Goal: Transaction & Acquisition: Purchase product/service

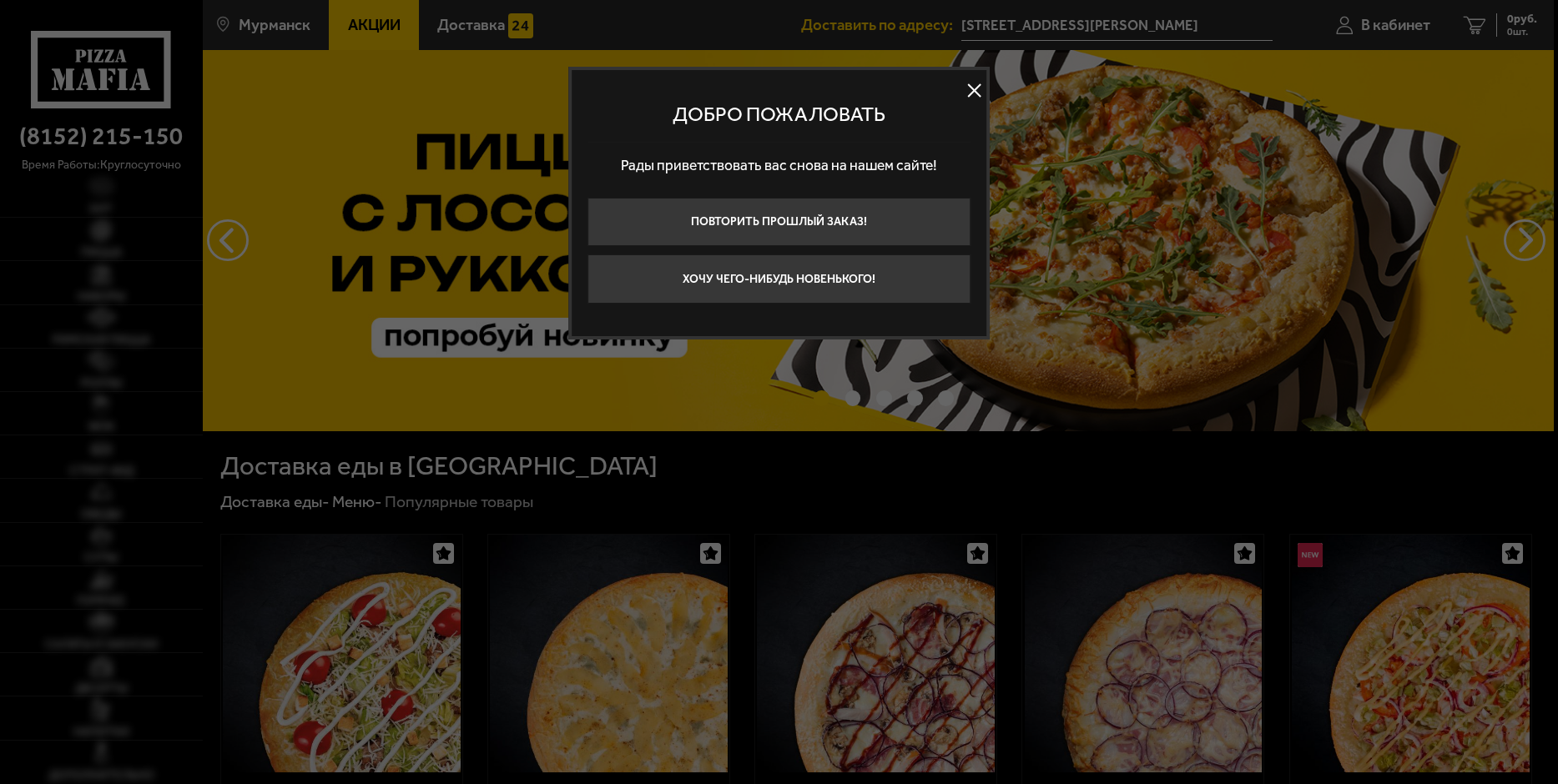
click at [741, 478] on div at bounding box center [779, 392] width 1558 height 784
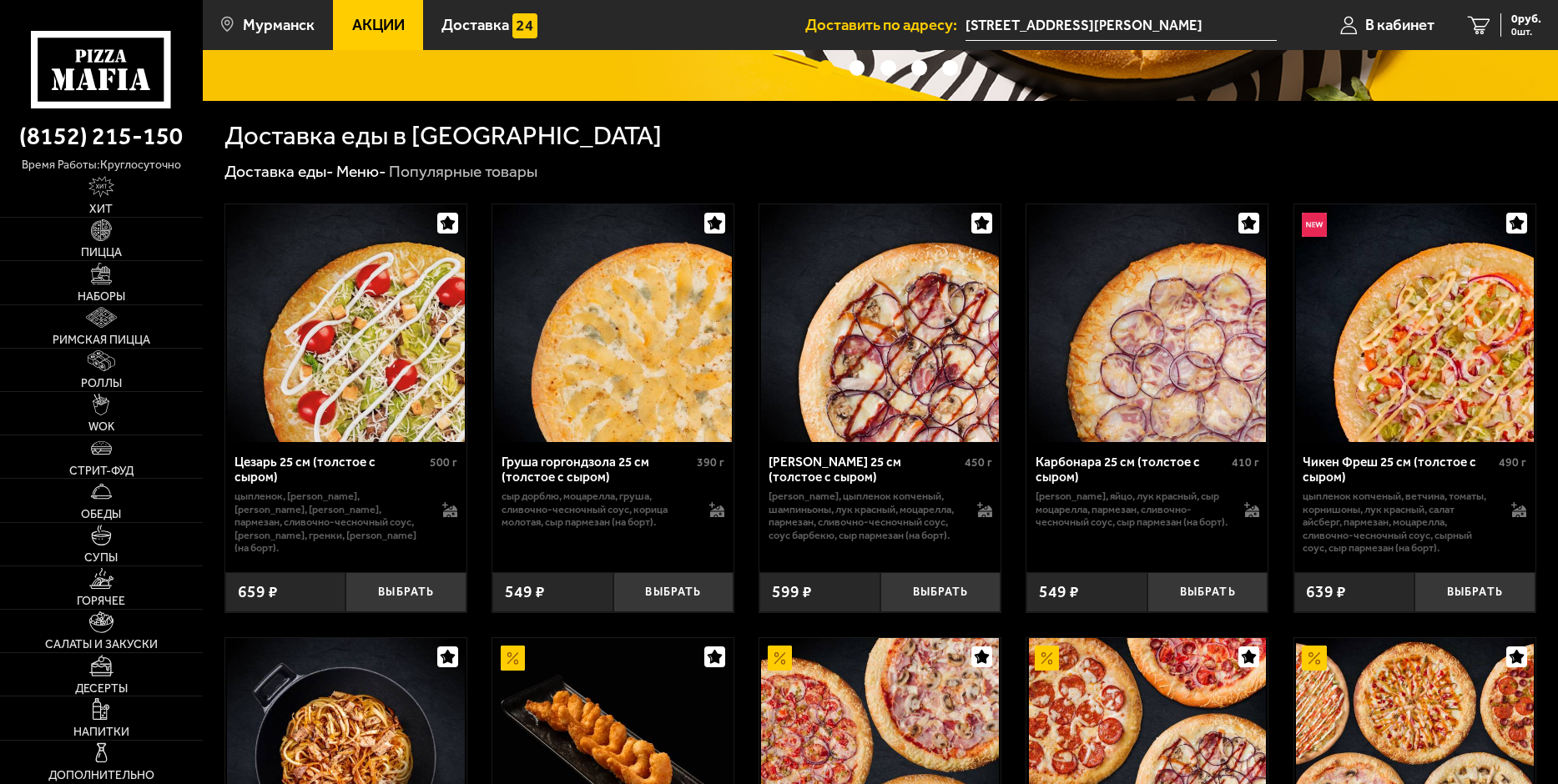
scroll to position [334, 0]
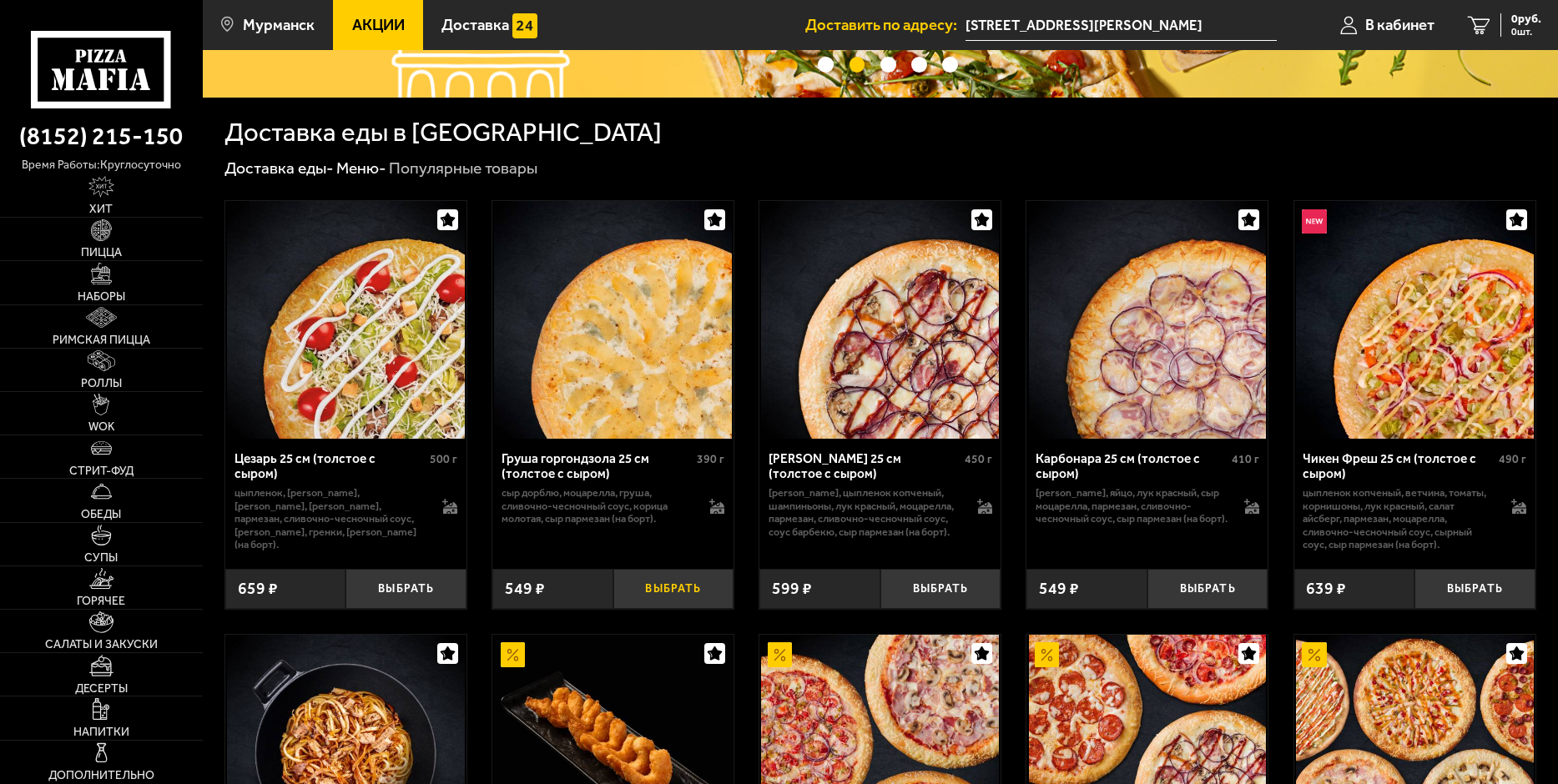
click at [675, 589] on button "Выбрать" at bounding box center [673, 588] width 121 height 40
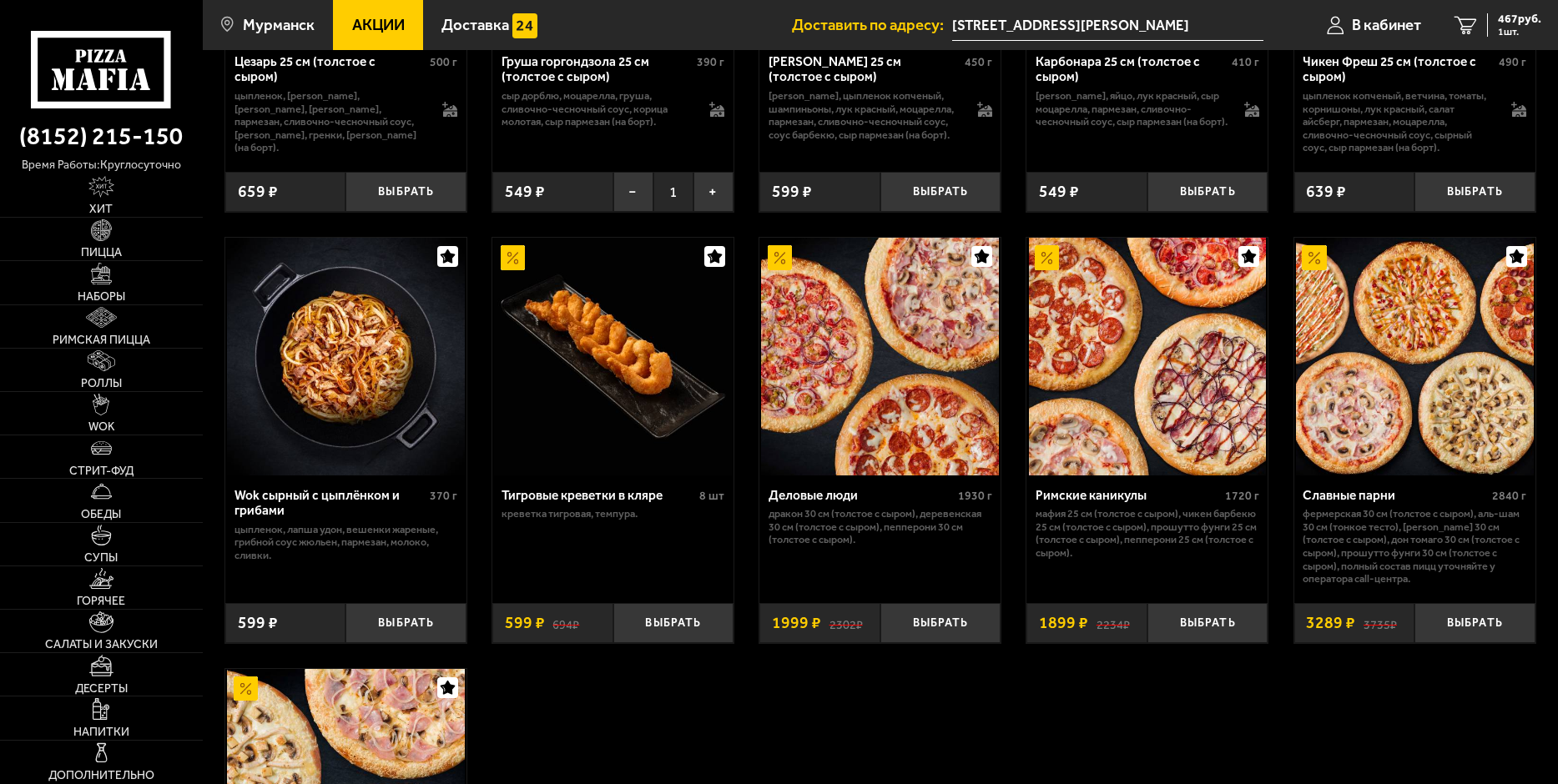
scroll to position [751, 0]
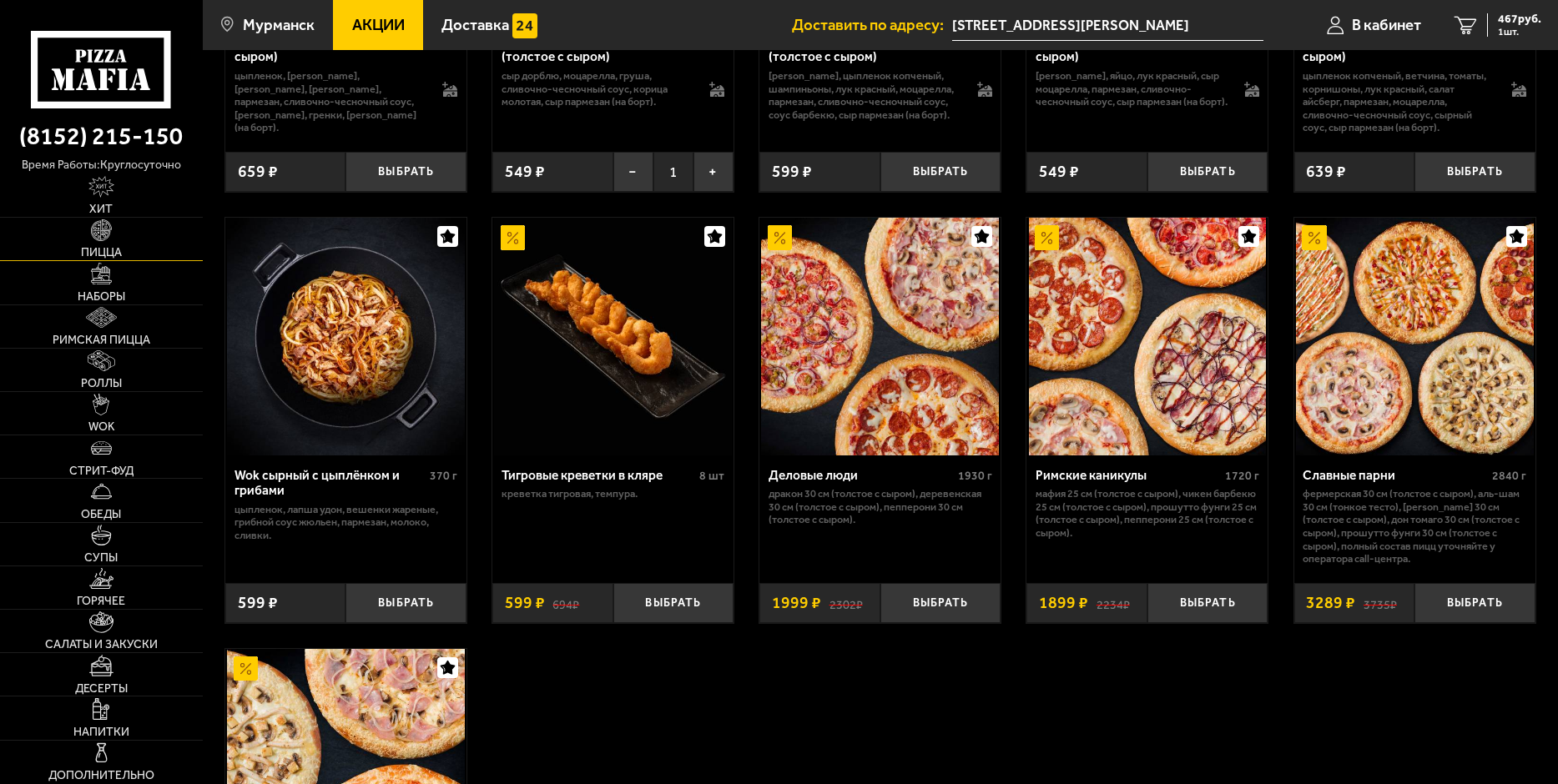
click at [110, 247] on span "Пицца" at bounding box center [101, 252] width 41 height 11
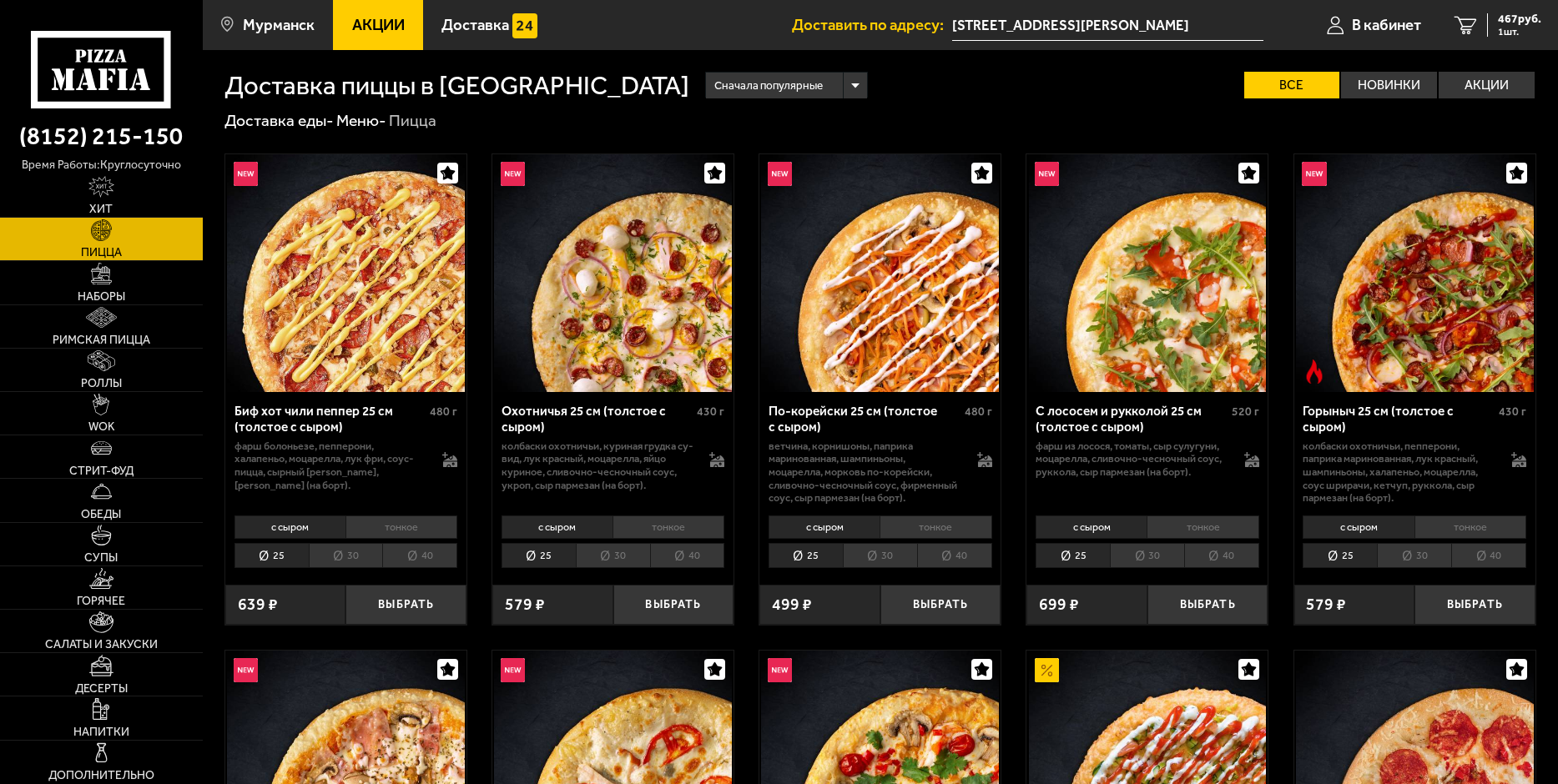
click at [654, 525] on li "тонкое" at bounding box center [668, 527] width 112 height 24
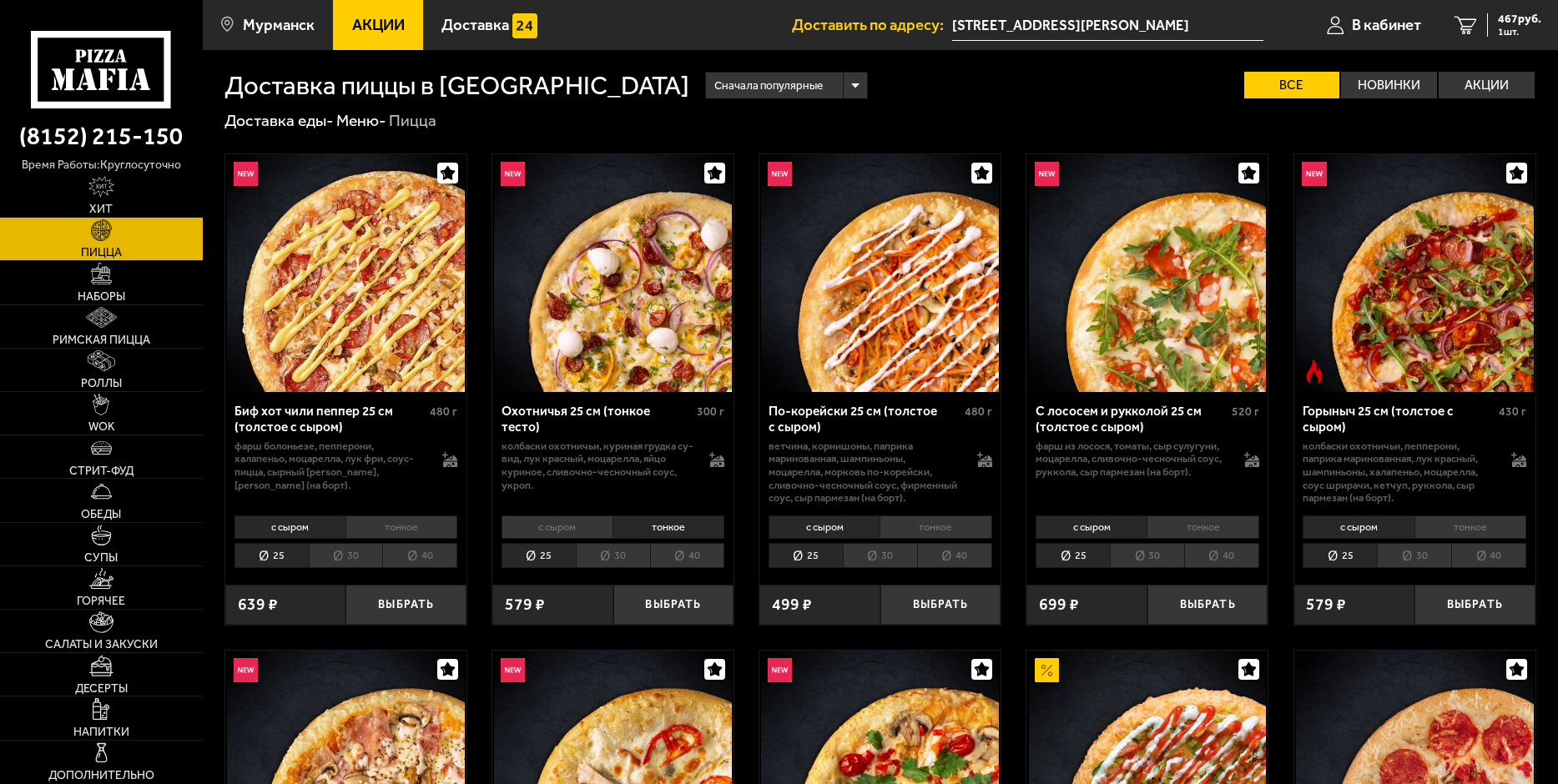
click at [626, 549] on li "30" at bounding box center [613, 556] width 74 height 26
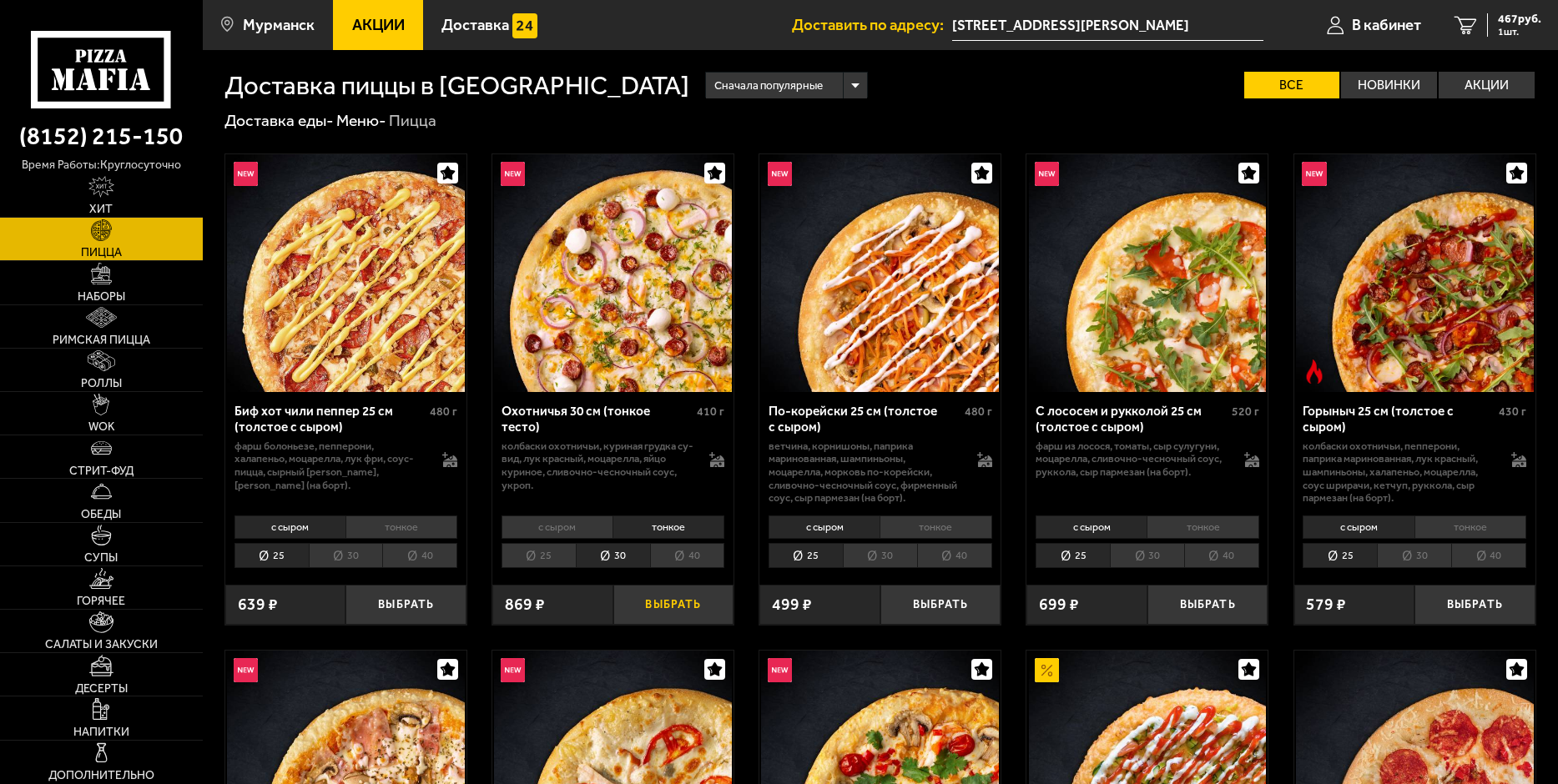
click at [658, 594] on button "Выбрать" at bounding box center [673, 604] width 121 height 40
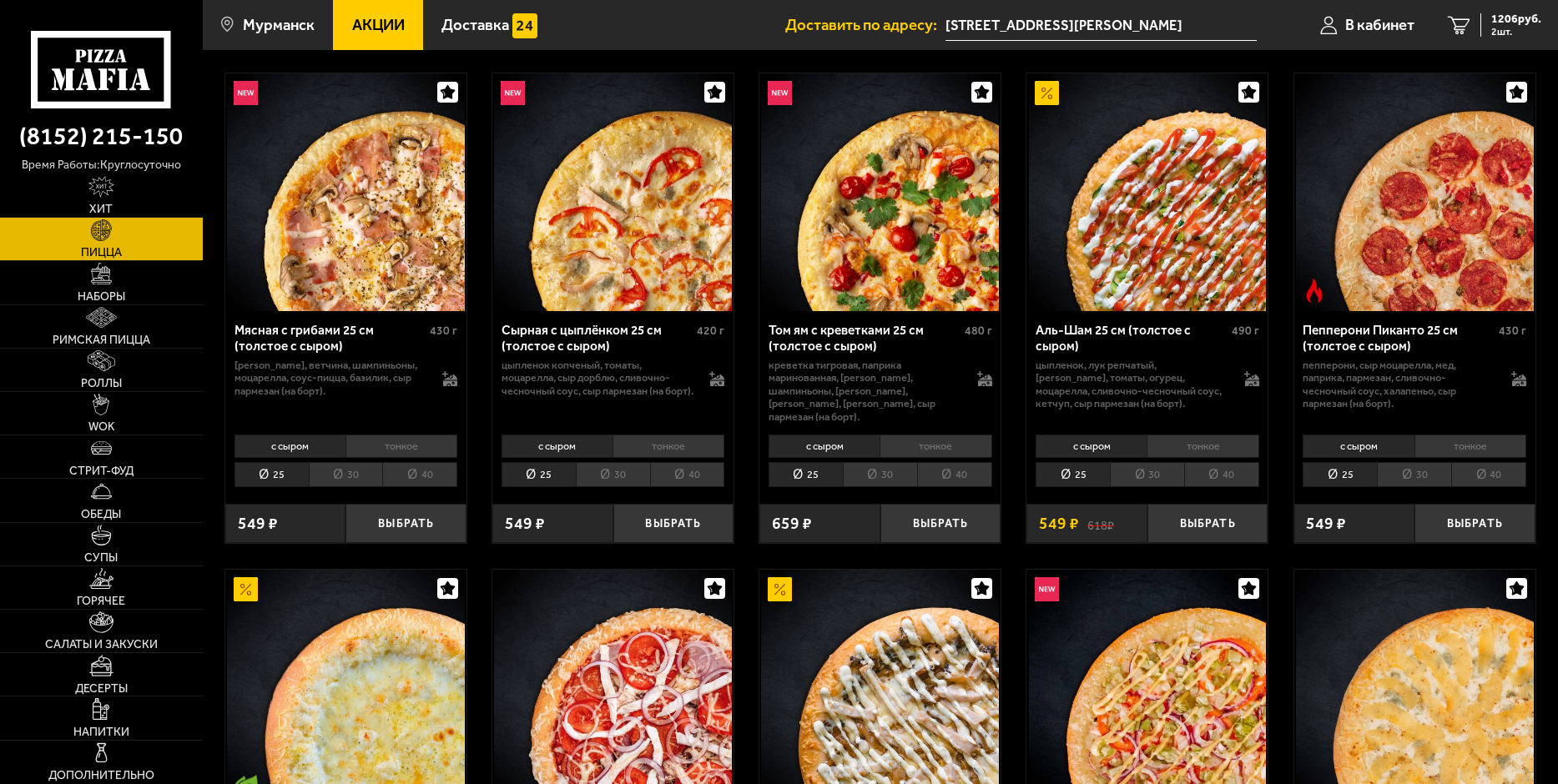
scroll to position [584, 0]
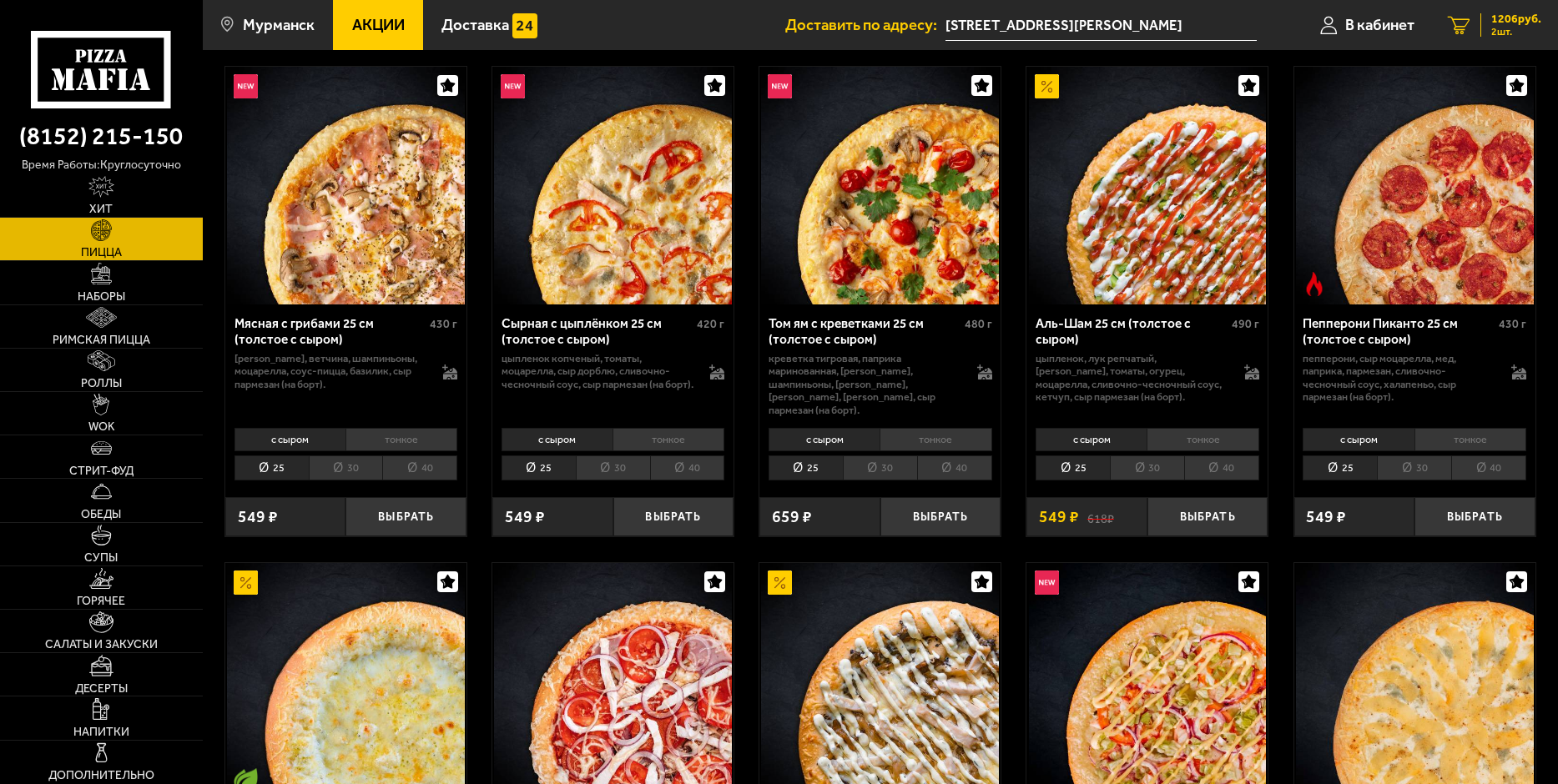
click at [1495, 26] on span "2 шт." at bounding box center [1517, 31] width 50 height 10
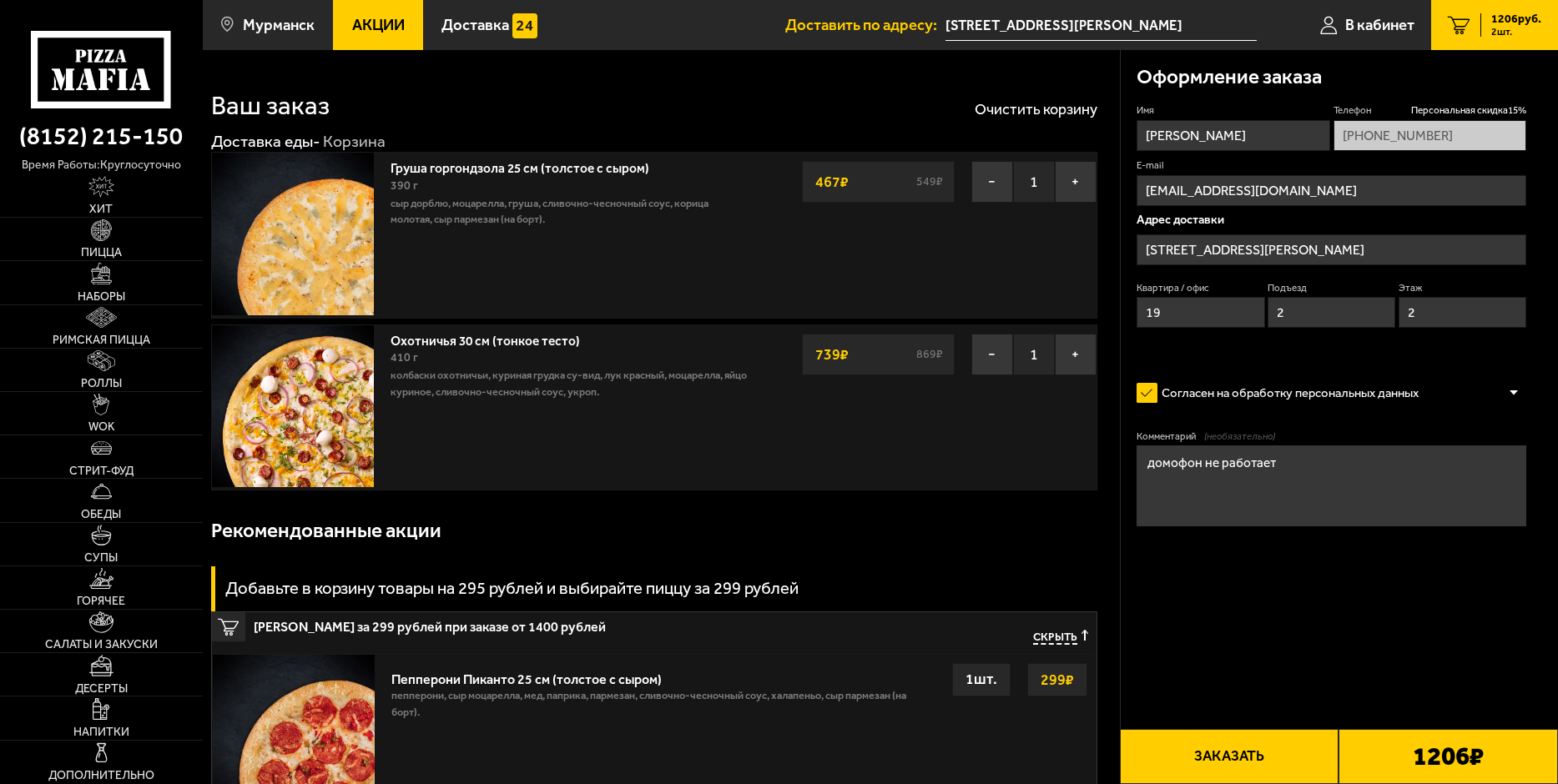
type input "[STREET_ADDRESS]"
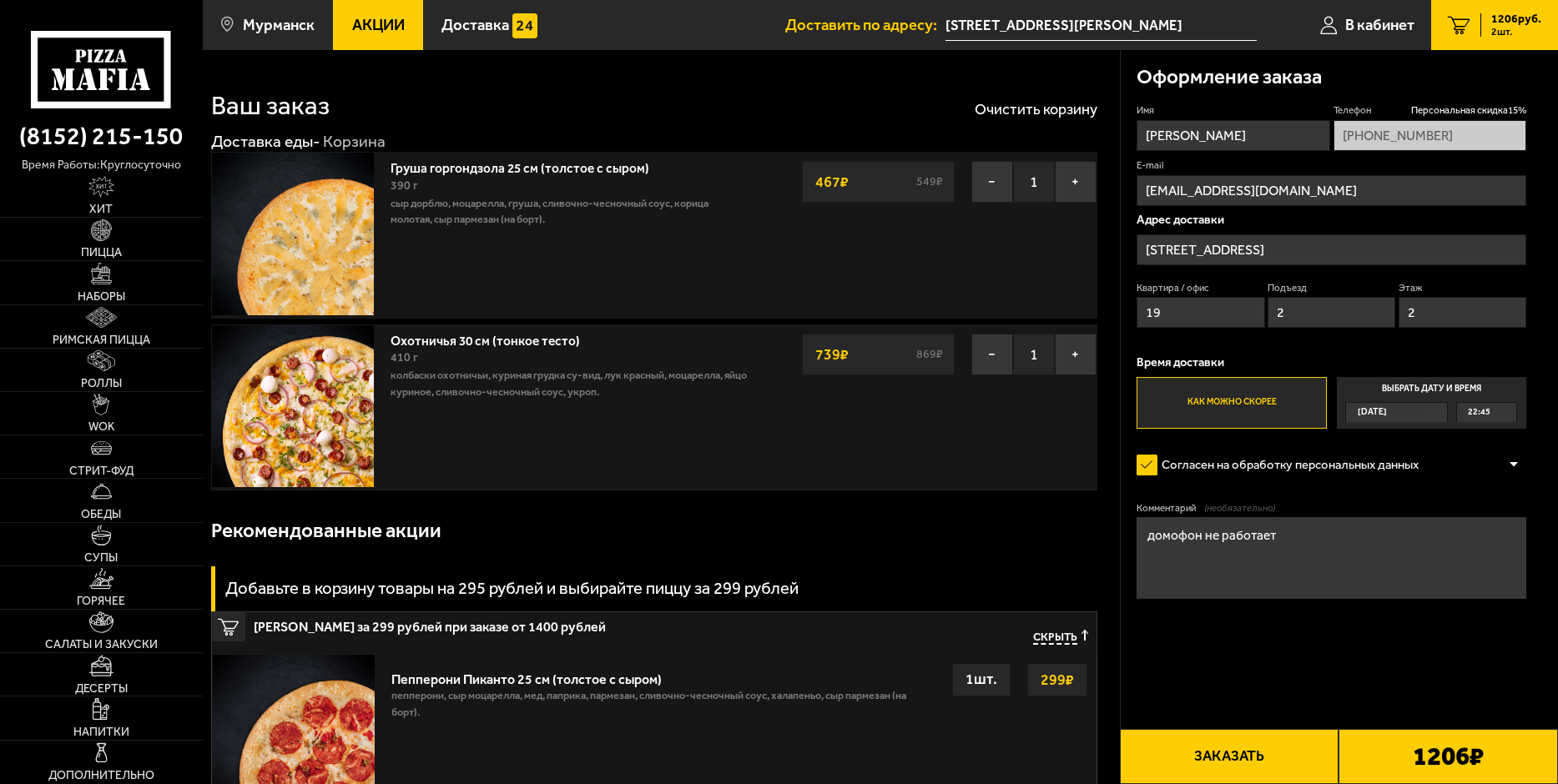
click at [493, 168] on link "Груша горгондзола 25 см (толстое с сыром)" at bounding box center [528, 166] width 275 height 21
click at [351, 267] on img at bounding box center [293, 233] width 162 height 162
click at [983, 180] on button "−" at bounding box center [991, 181] width 41 height 41
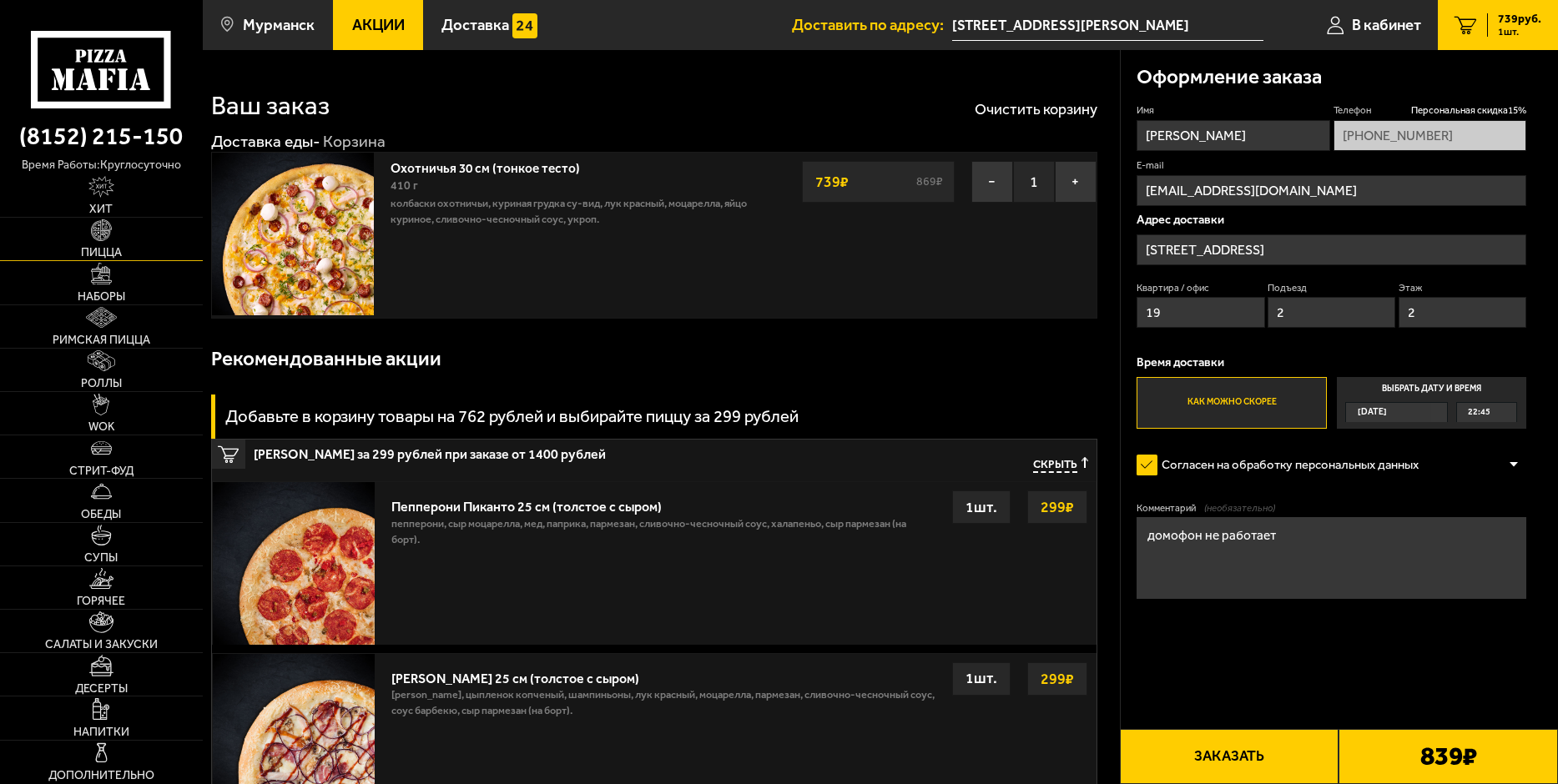
click at [111, 252] on span "Пицца" at bounding box center [101, 252] width 41 height 11
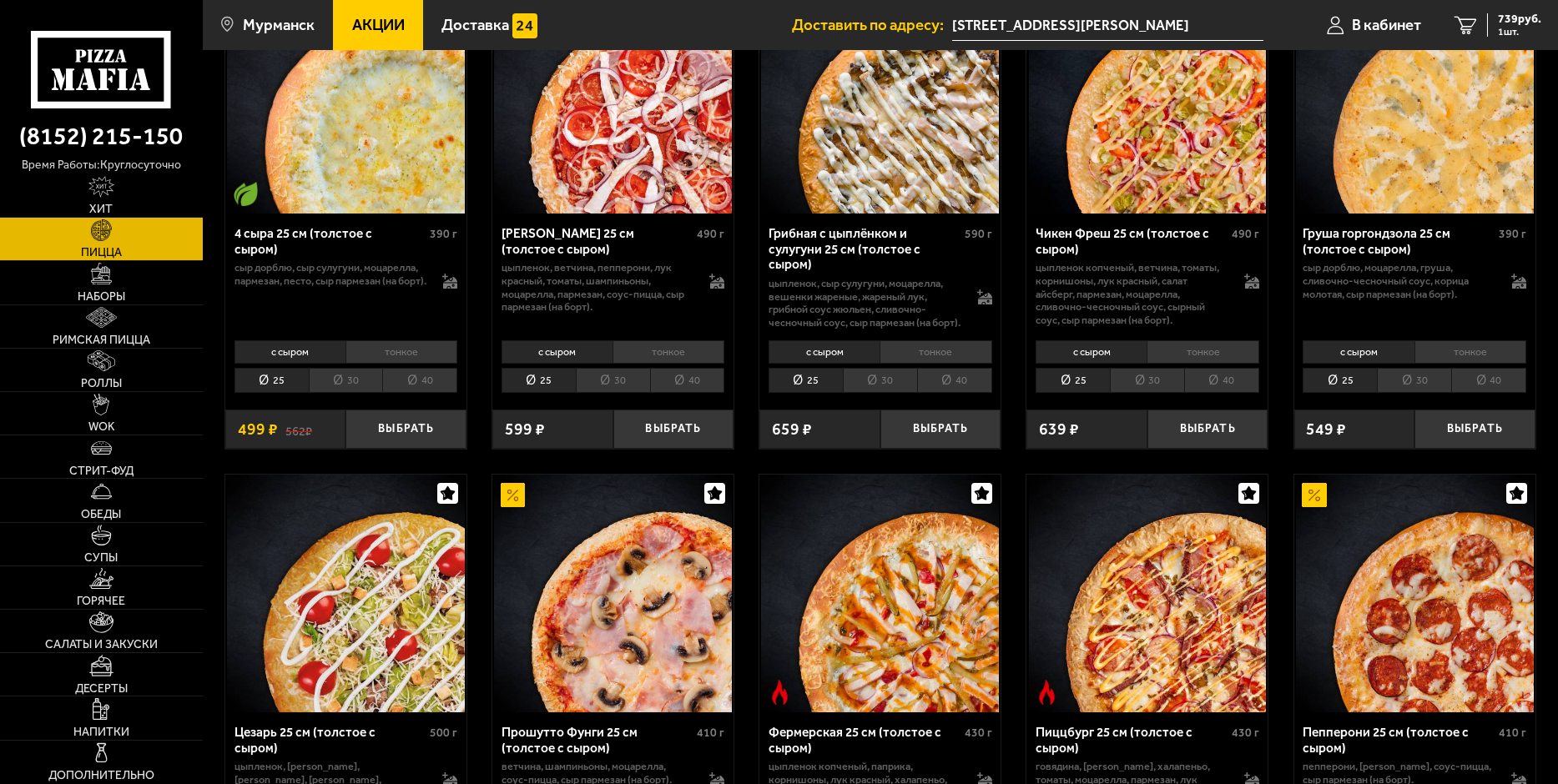
scroll to position [1252, 0]
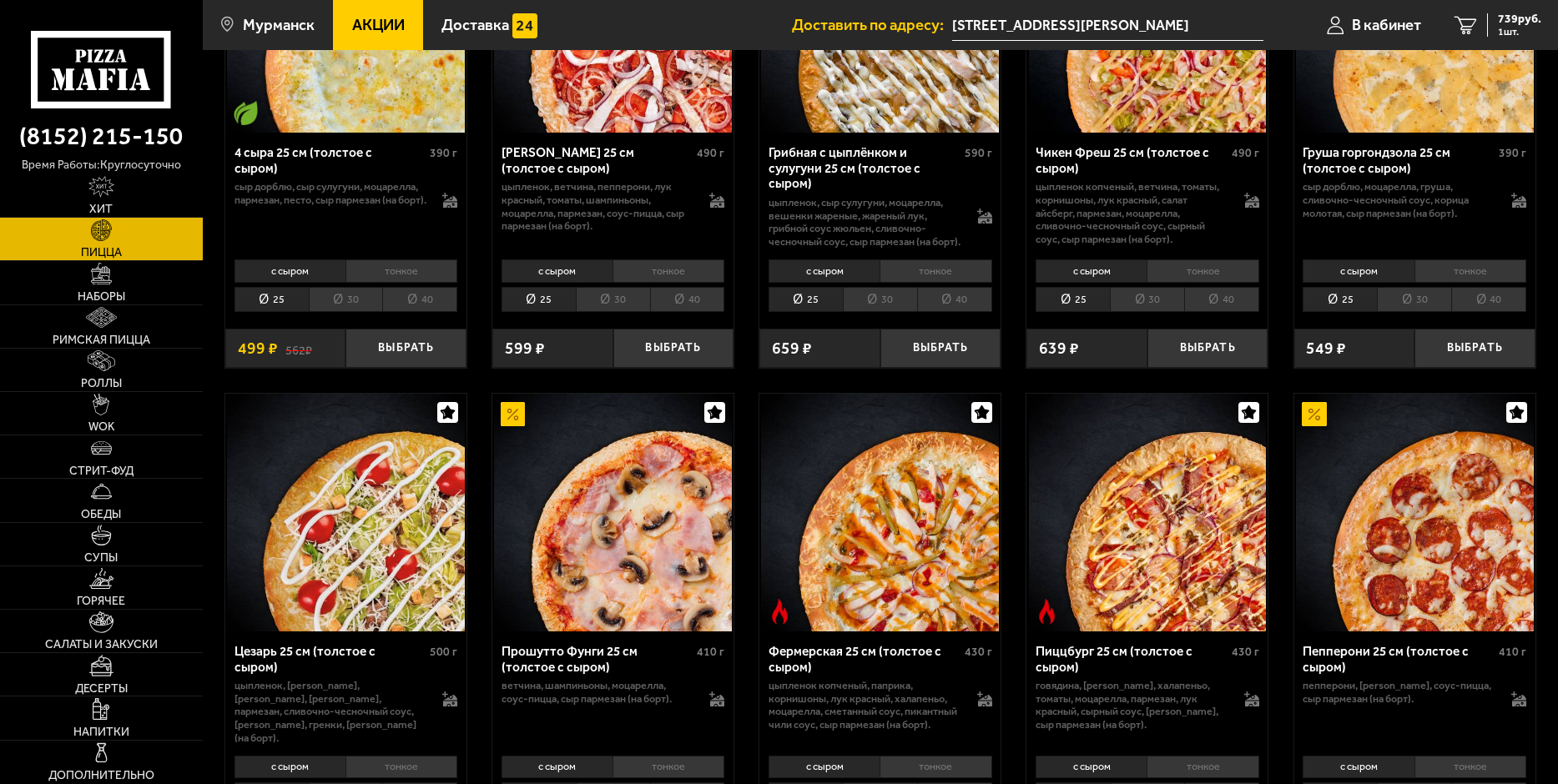
click at [1459, 270] on li "тонкое" at bounding box center [1470, 271] width 112 height 24
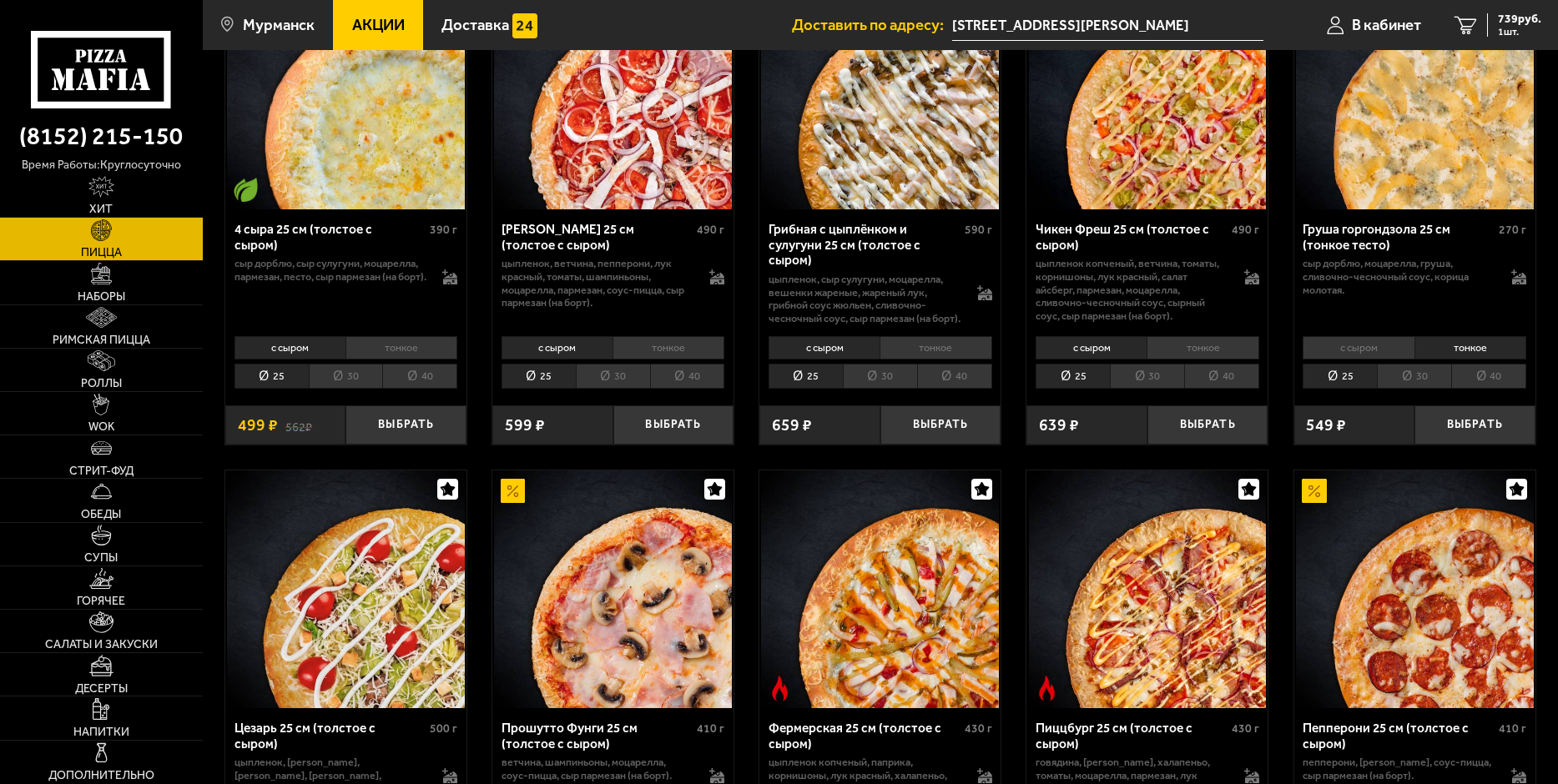
scroll to position [1168, 0]
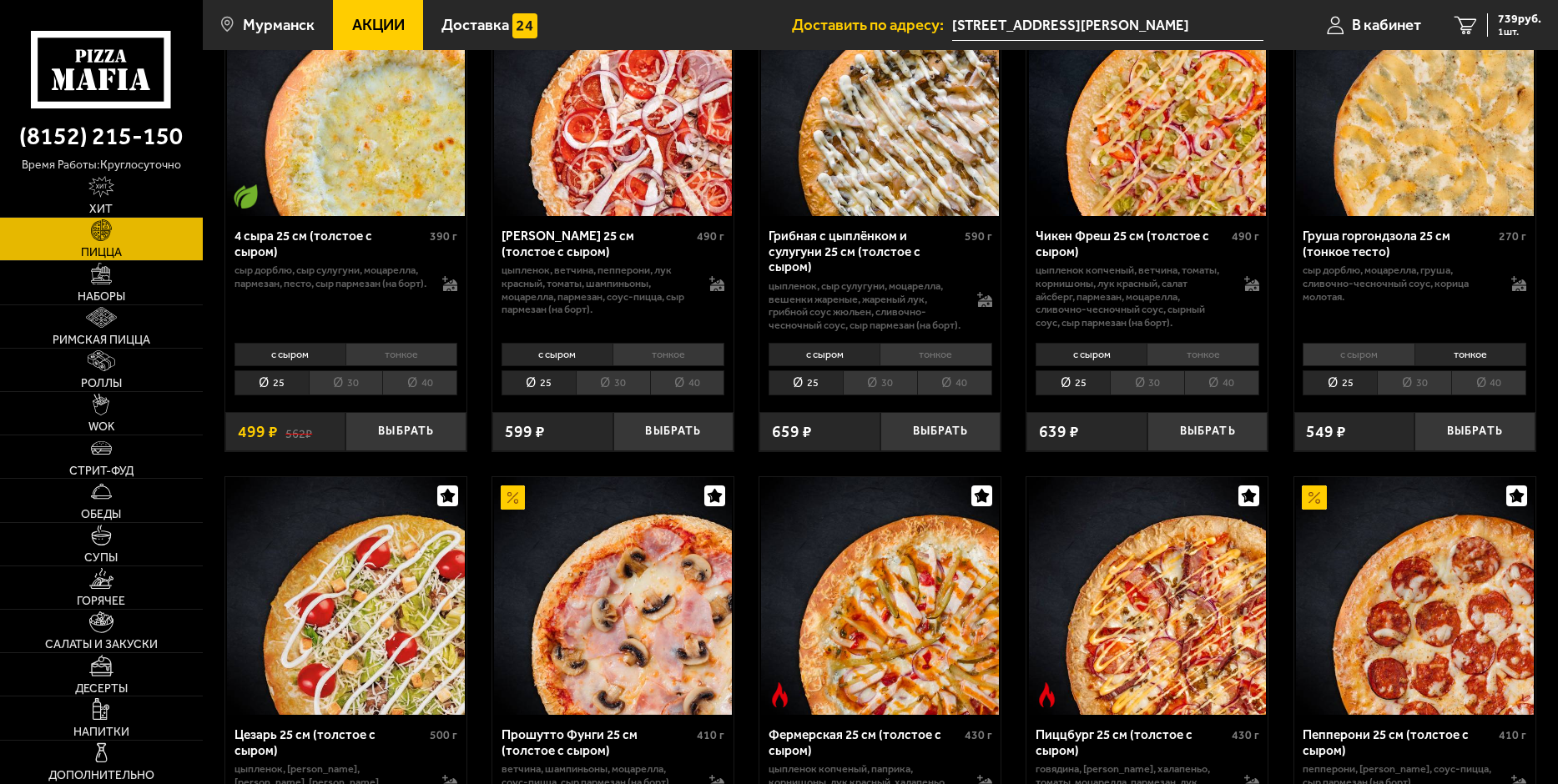
click at [1408, 391] on li "30" at bounding box center [1414, 383] width 74 height 26
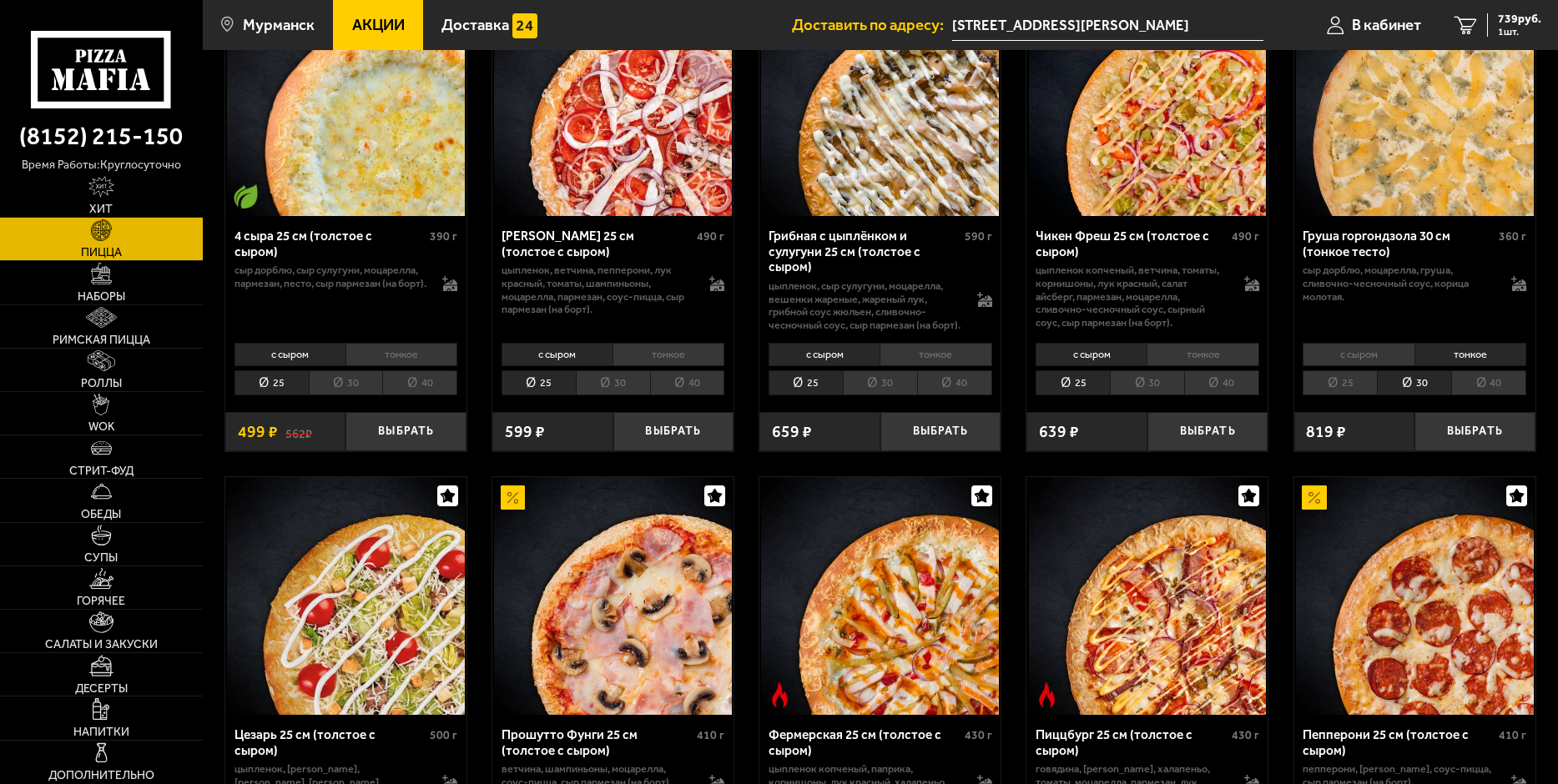
click at [1346, 388] on li "25" at bounding box center [1339, 383] width 74 height 26
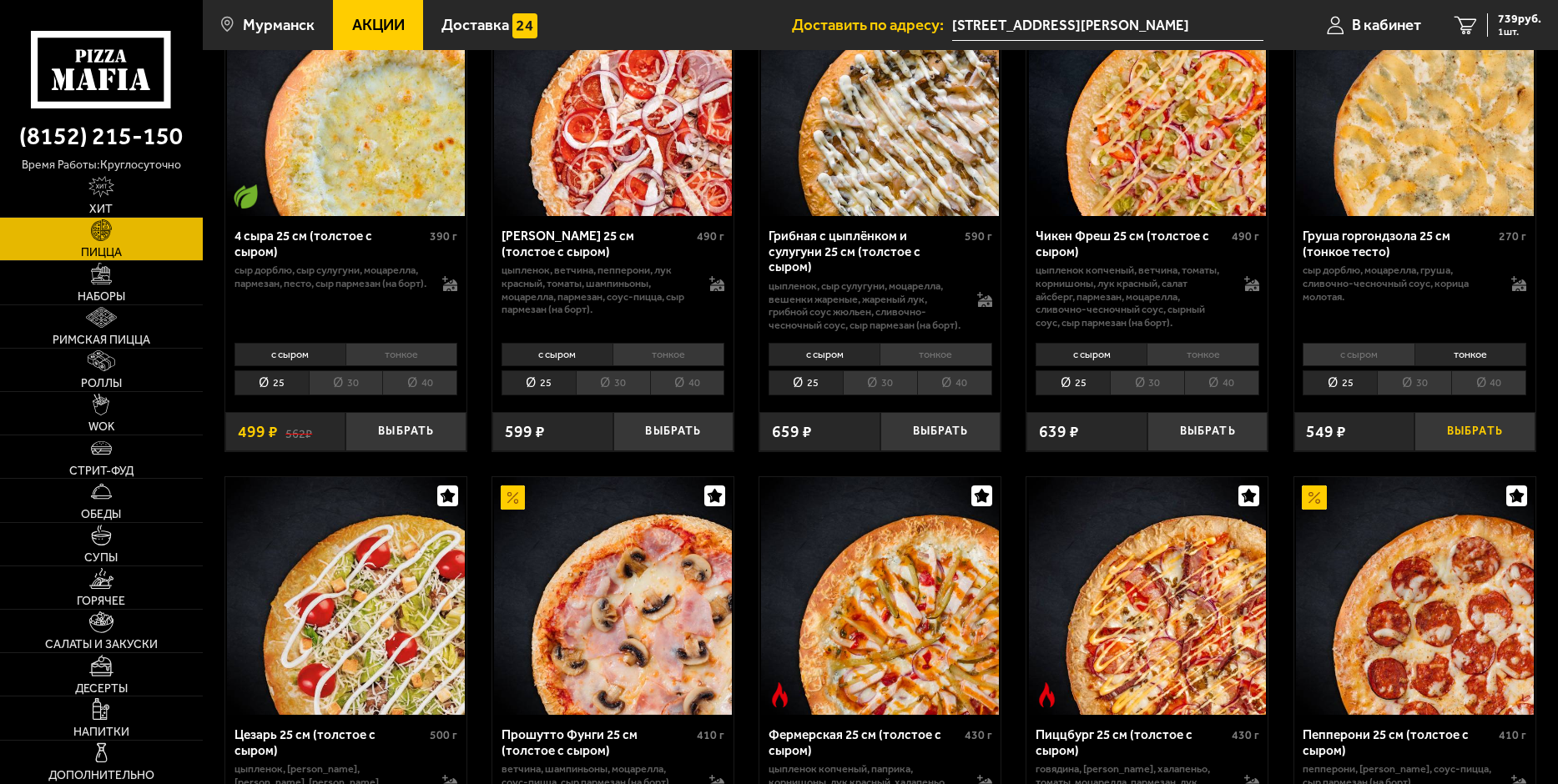
click at [1458, 433] on button "Выбрать" at bounding box center [1474, 432] width 121 height 40
click at [1509, 25] on span "1206 руб." at bounding box center [1517, 18] width 50 height 11
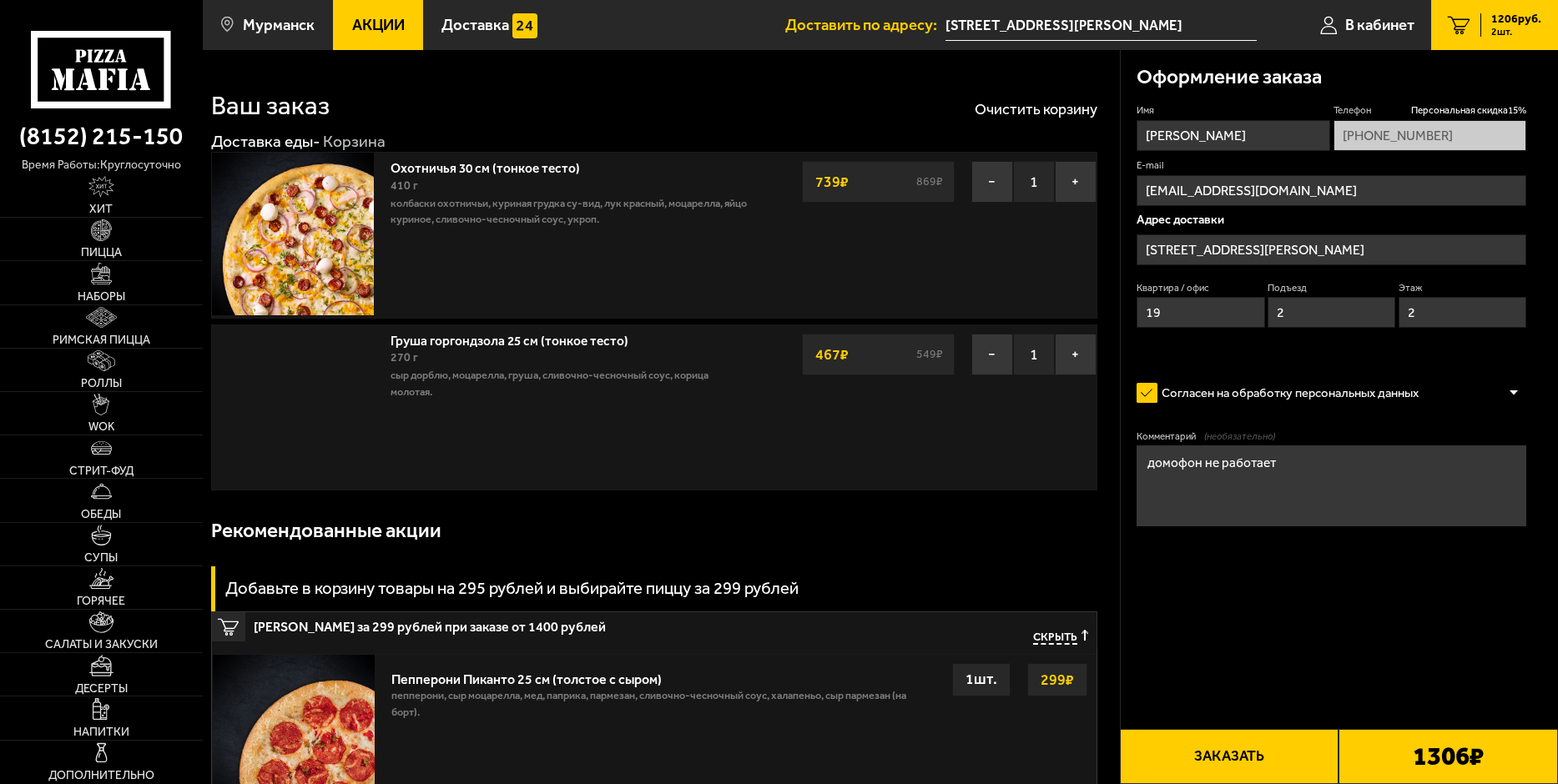
type input "[STREET_ADDRESS]"
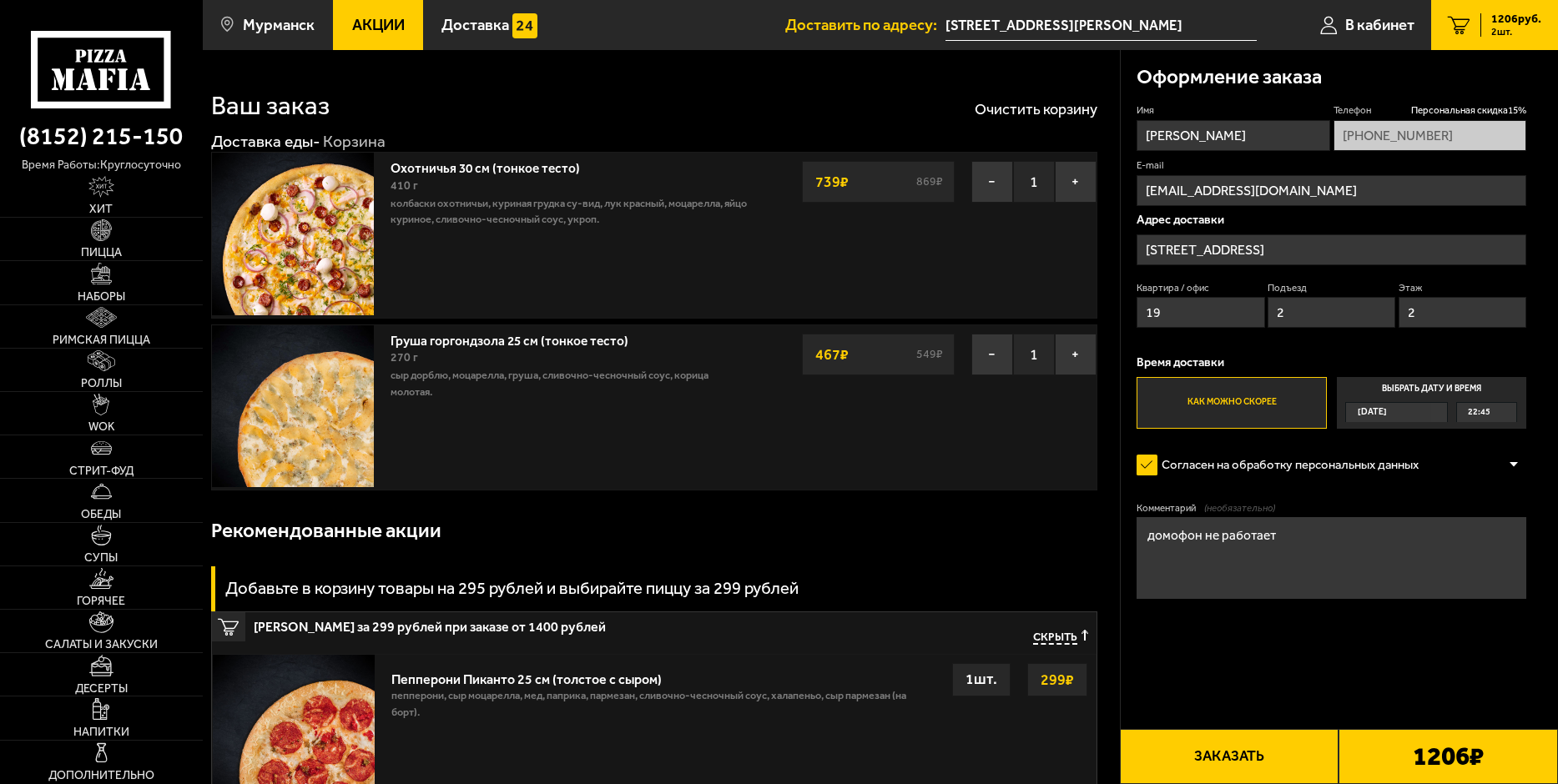
click at [990, 24] on input "[STREET_ADDRESS][PERSON_NAME]" at bounding box center [1101, 25] width 311 height 31
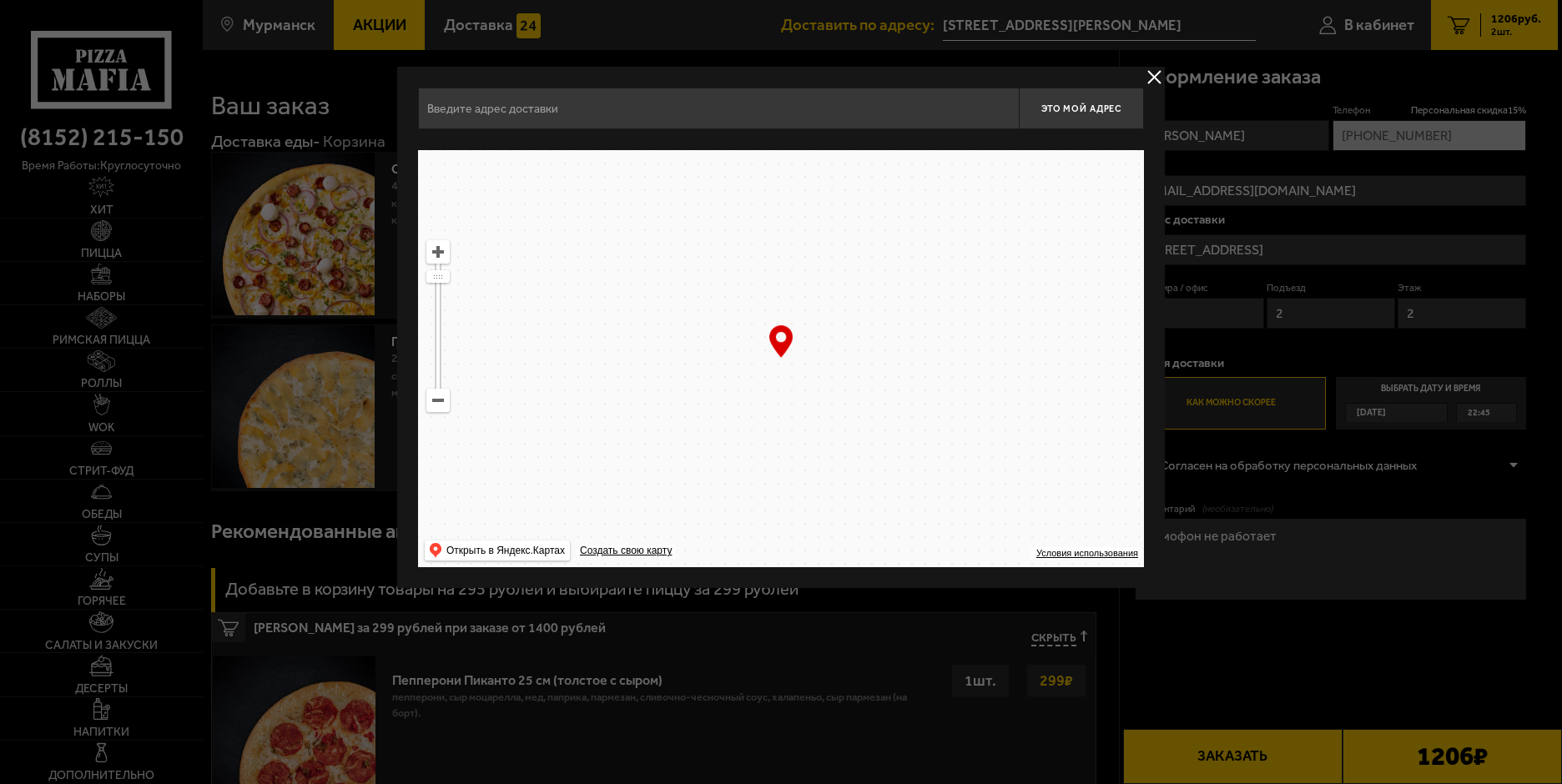
type input "[STREET_ADDRESS]"
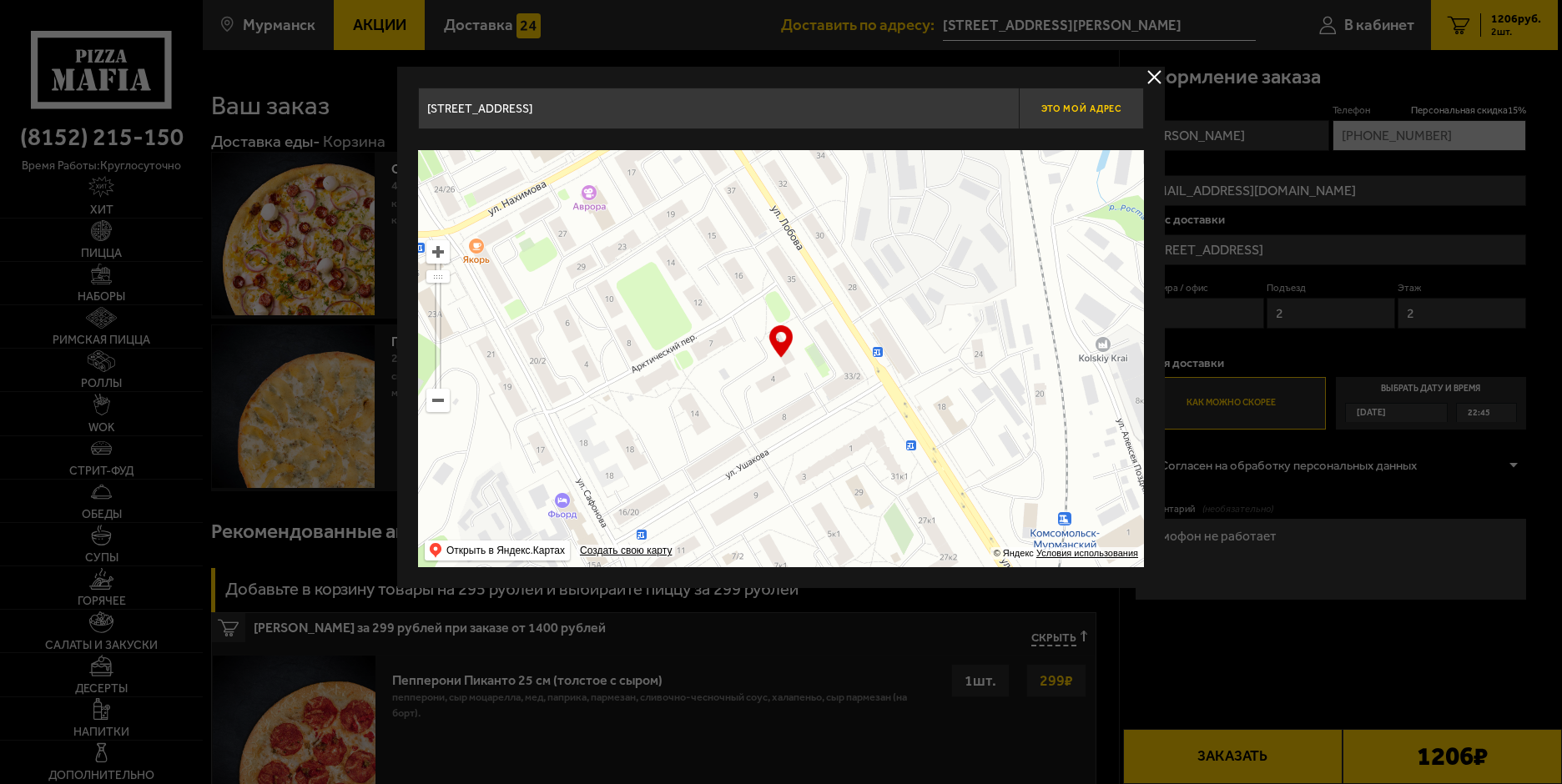
click at [1078, 111] on span "Это мой адрес" at bounding box center [1081, 108] width 80 height 11
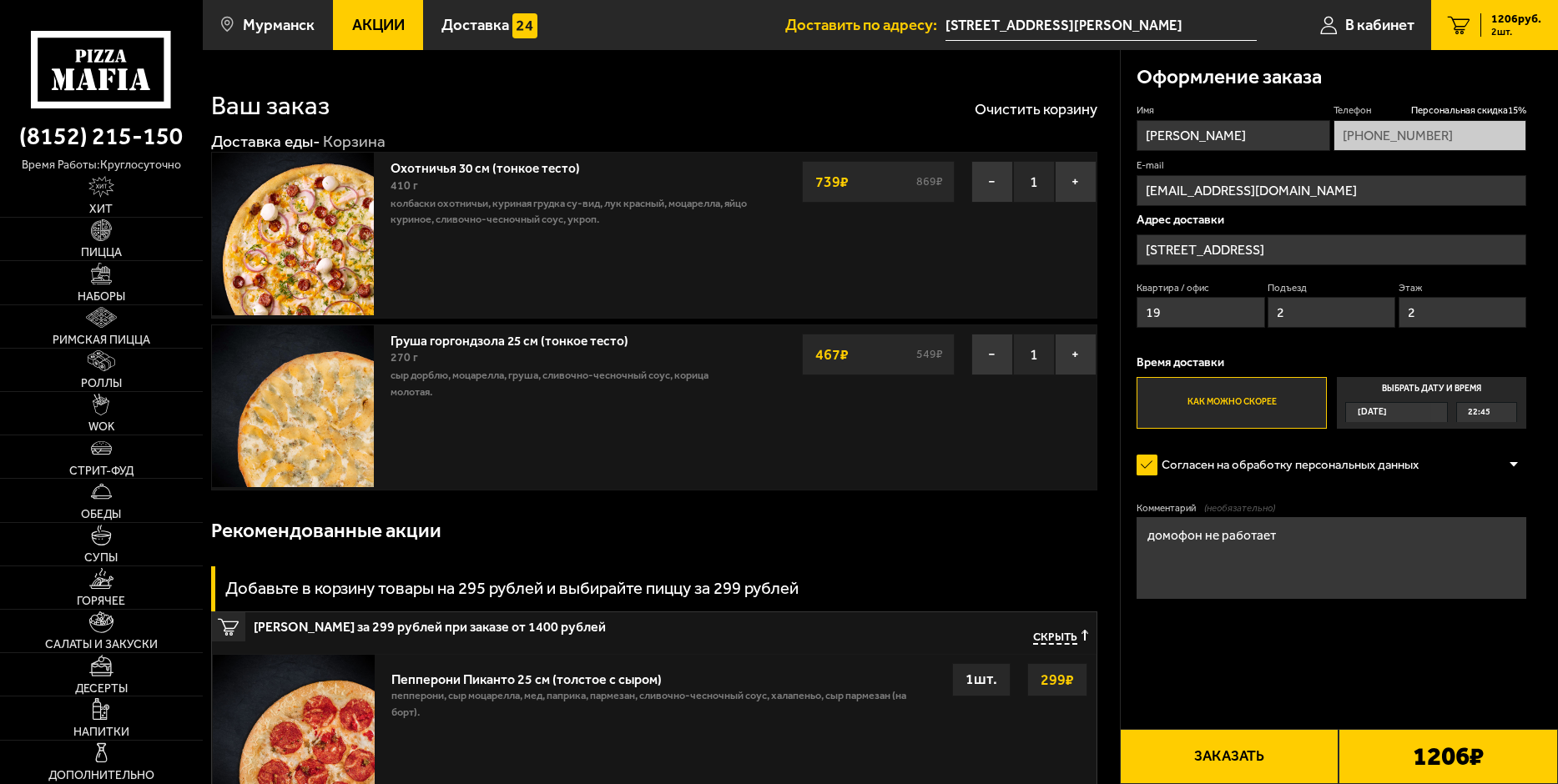
click at [1074, 26] on input "[STREET_ADDRESS][PERSON_NAME]" at bounding box center [1101, 25] width 311 height 31
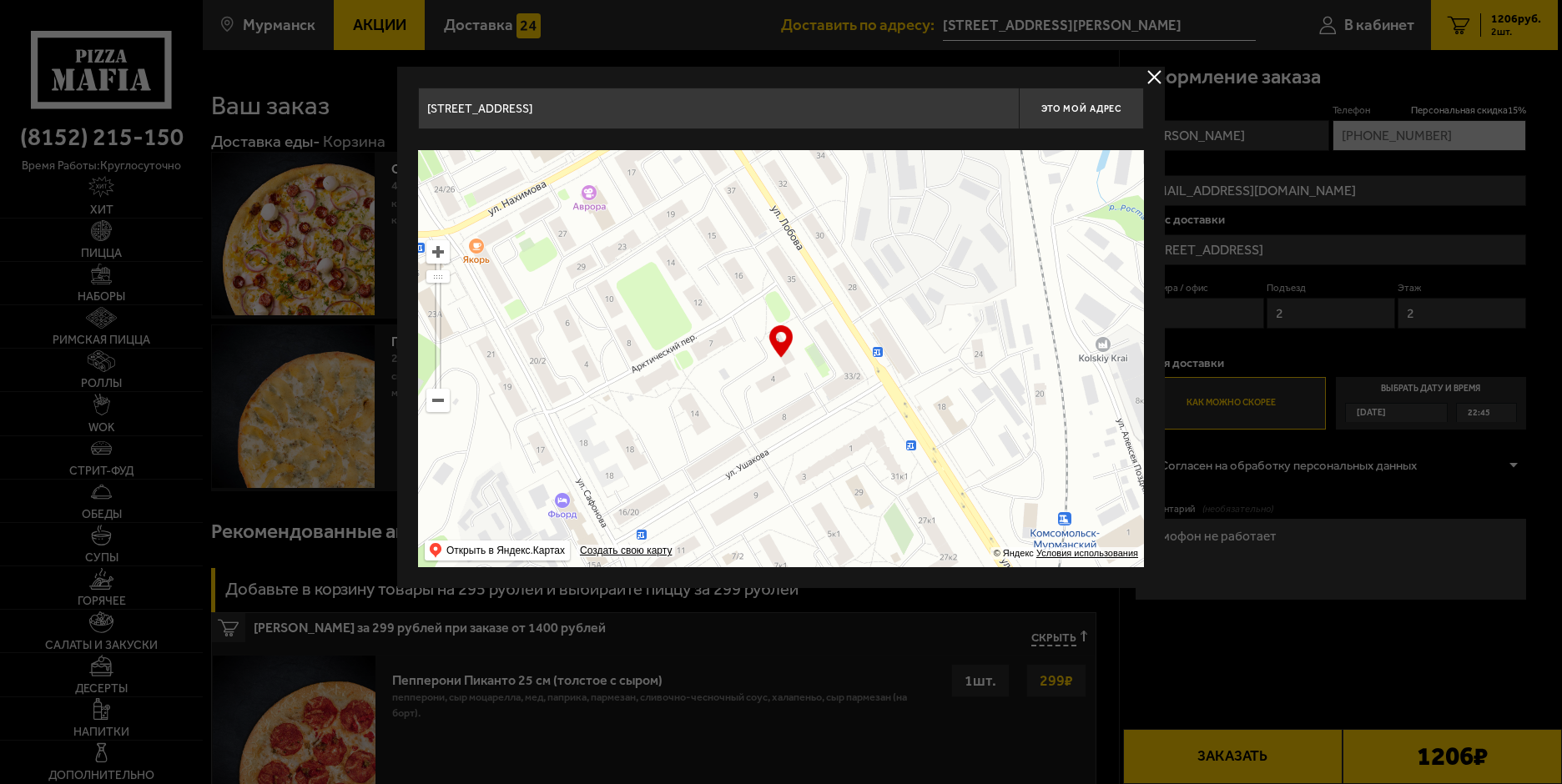
click at [679, 102] on input "[STREET_ADDRESS]" at bounding box center [719, 107] width 601 height 41
click at [592, 112] on input "[STREET_ADDRESS]" at bounding box center [719, 107] width 601 height 41
click at [1079, 110] on span "Это мой адрес" at bounding box center [1081, 108] width 80 height 11
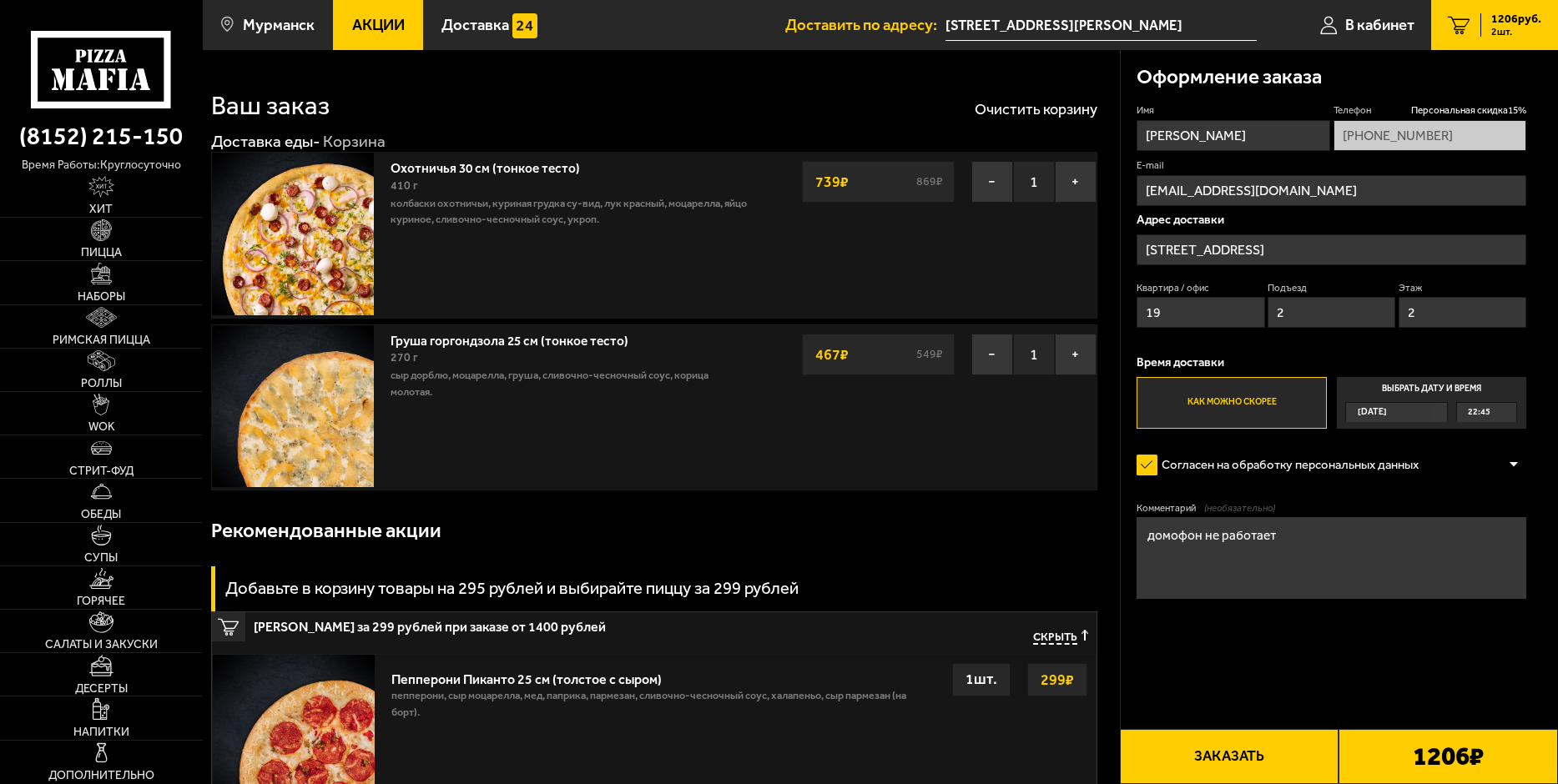
click at [961, 25] on input "[STREET_ADDRESS][PERSON_NAME]" at bounding box center [1101, 25] width 311 height 31
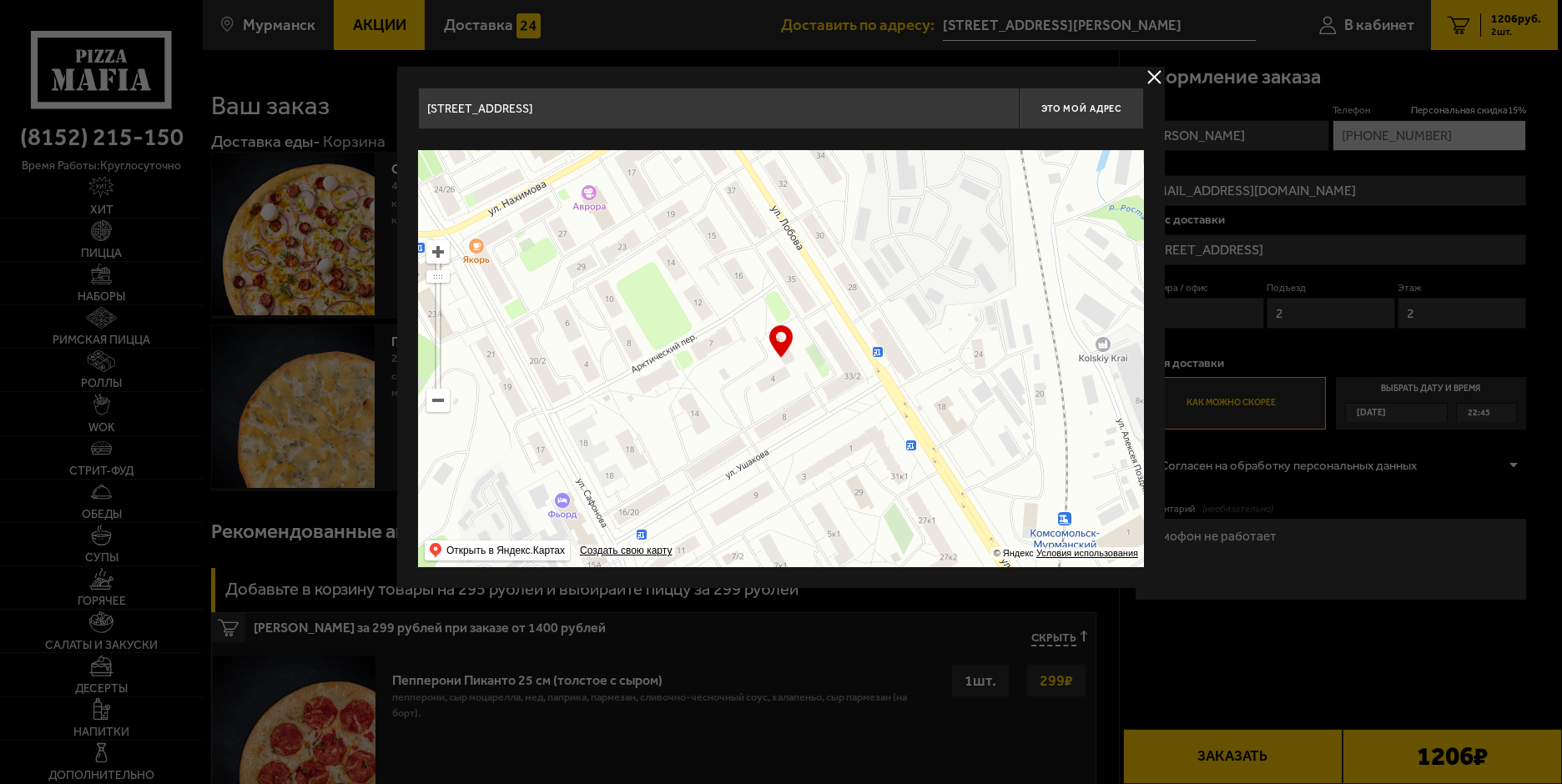
click at [482, 116] on input "[STREET_ADDRESS]" at bounding box center [719, 107] width 601 height 41
click at [784, 355] on div "… © Яндекс Условия использования Открыть в Яндекс.Картах Создать свою карту" at bounding box center [781, 359] width 726 height 418
click at [783, 344] on div "… © Яндекс Условия использования Открыть в Яндекс.Картах Создать свою карту" at bounding box center [781, 359] width 726 height 418
click at [864, 109] on input "[STREET_ADDRESS]" at bounding box center [719, 107] width 601 height 41
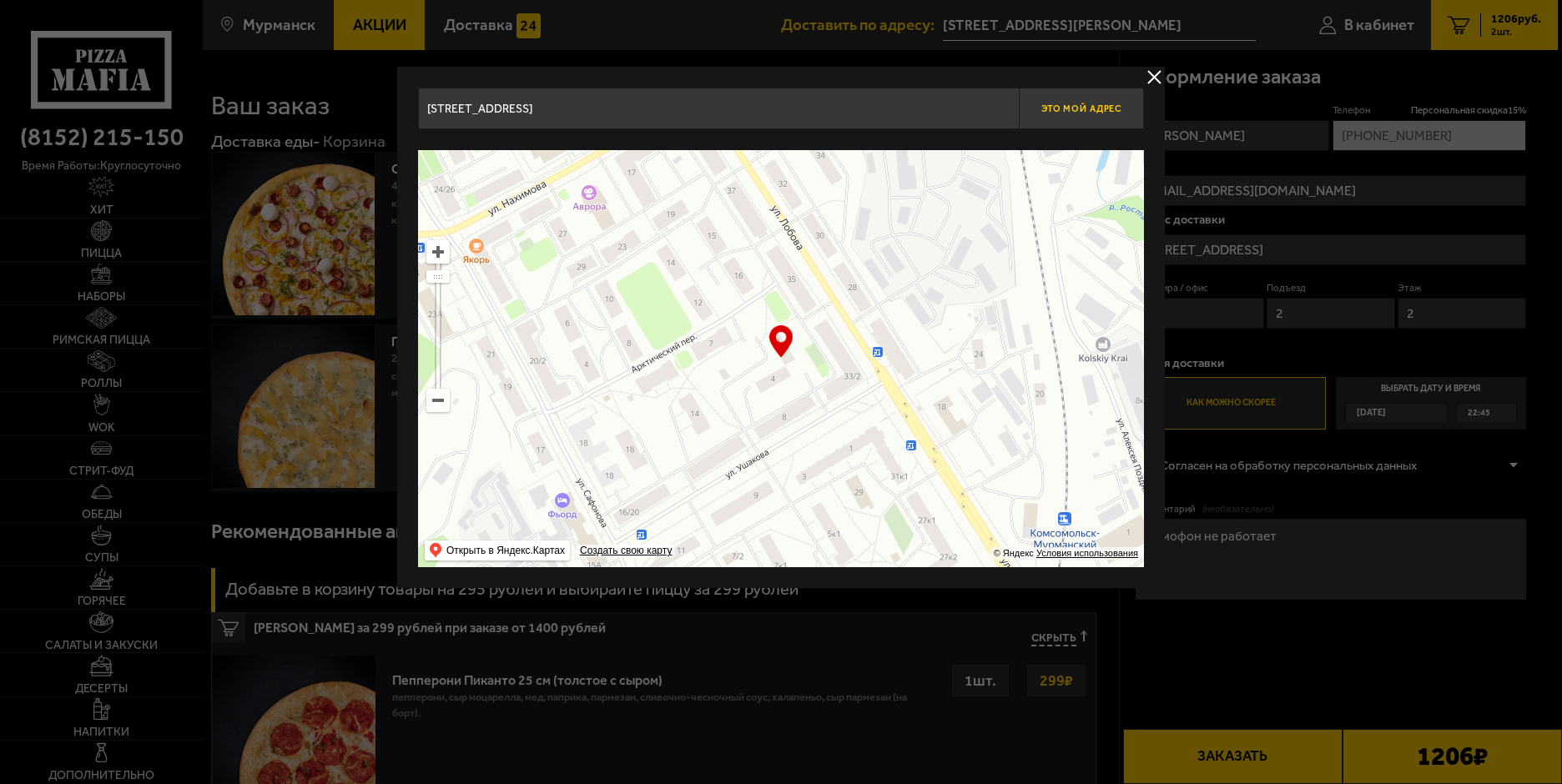
click at [1083, 108] on span "Это мой адрес" at bounding box center [1081, 108] width 80 height 11
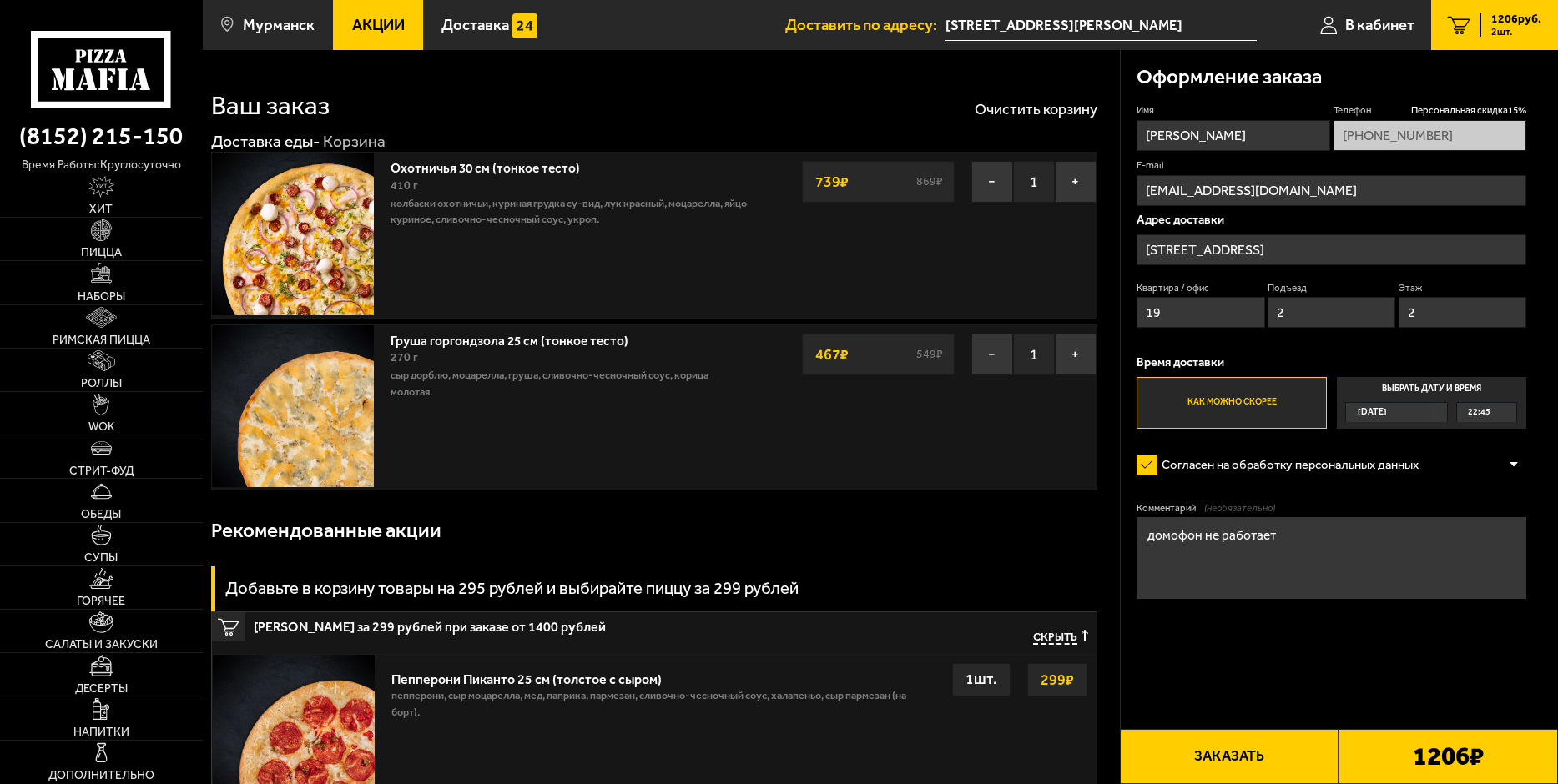
drag, startPoint x: 1296, startPoint y: 540, endPoint x: 1093, endPoint y: 537, distance: 203.0
click at [1093, 537] on section "Ваш заказ Очистить корзину Доставка еды - Корзина Охотничья 30 см (тонкое тесто…" at bounding box center [880, 702] width 1355 height 1305
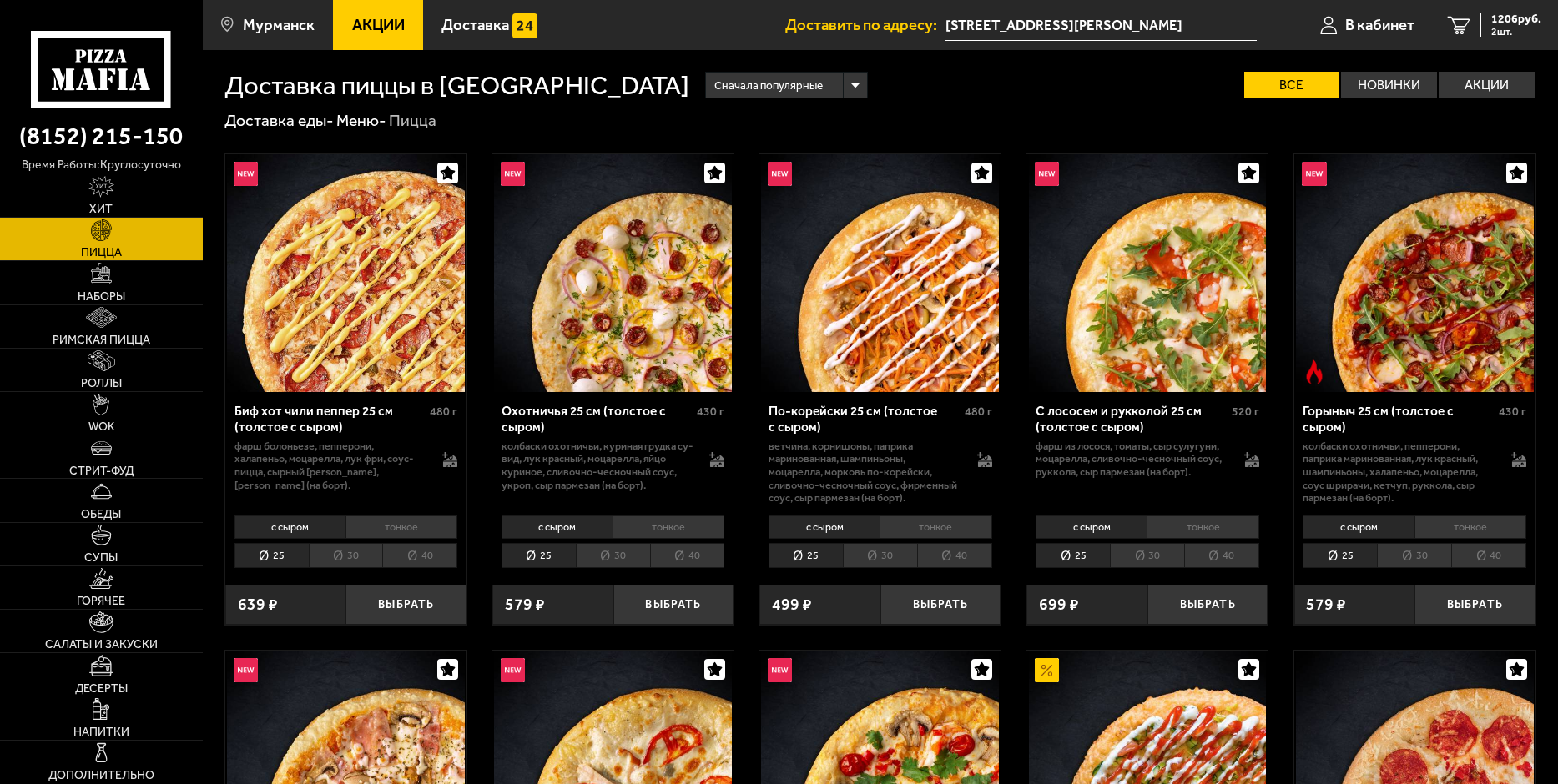
click at [649, 319] on img at bounding box center [613, 273] width 238 height 238
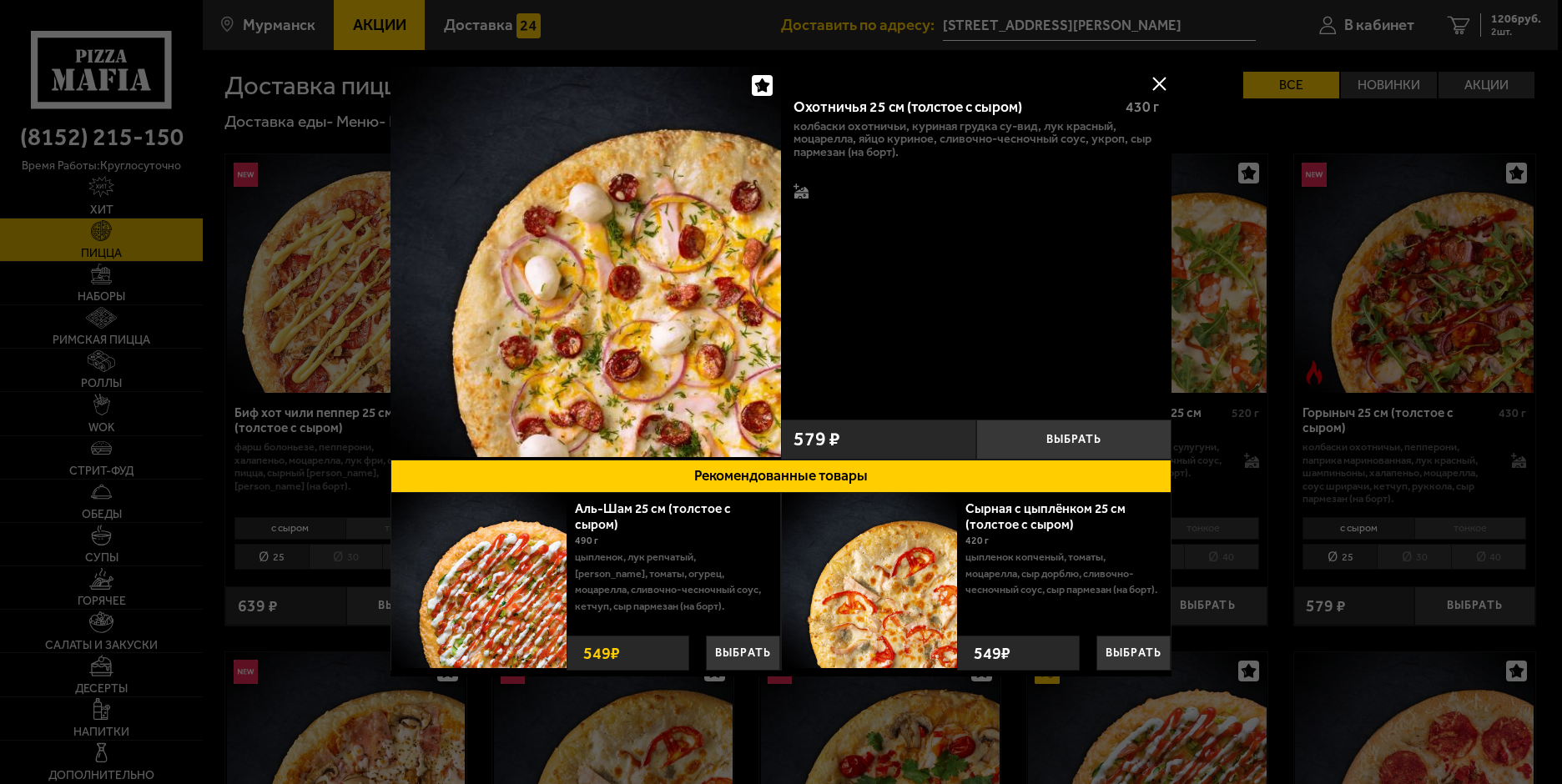
click at [1153, 86] on button at bounding box center [1159, 84] width 25 height 25
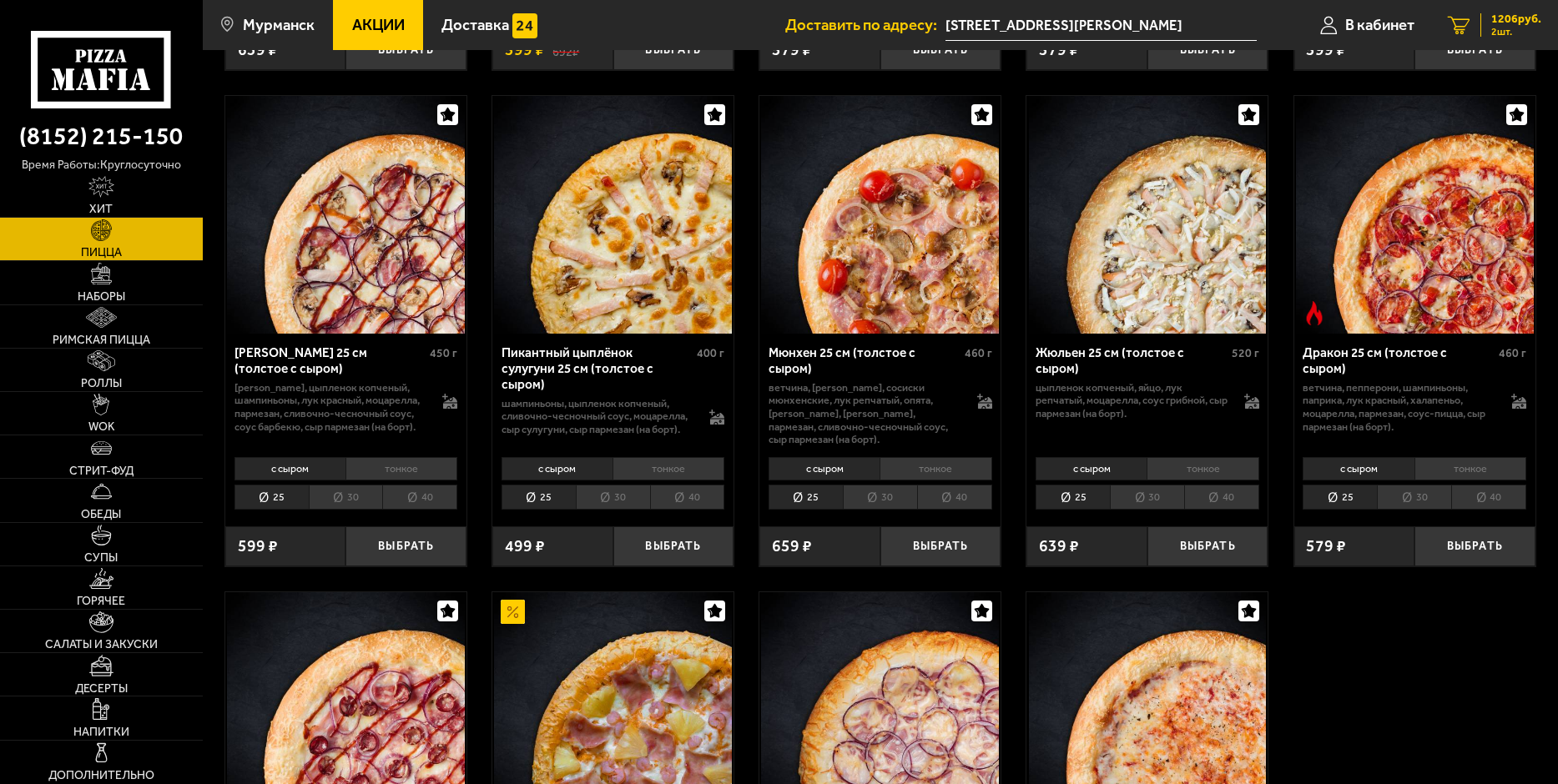
scroll to position [2420, 0]
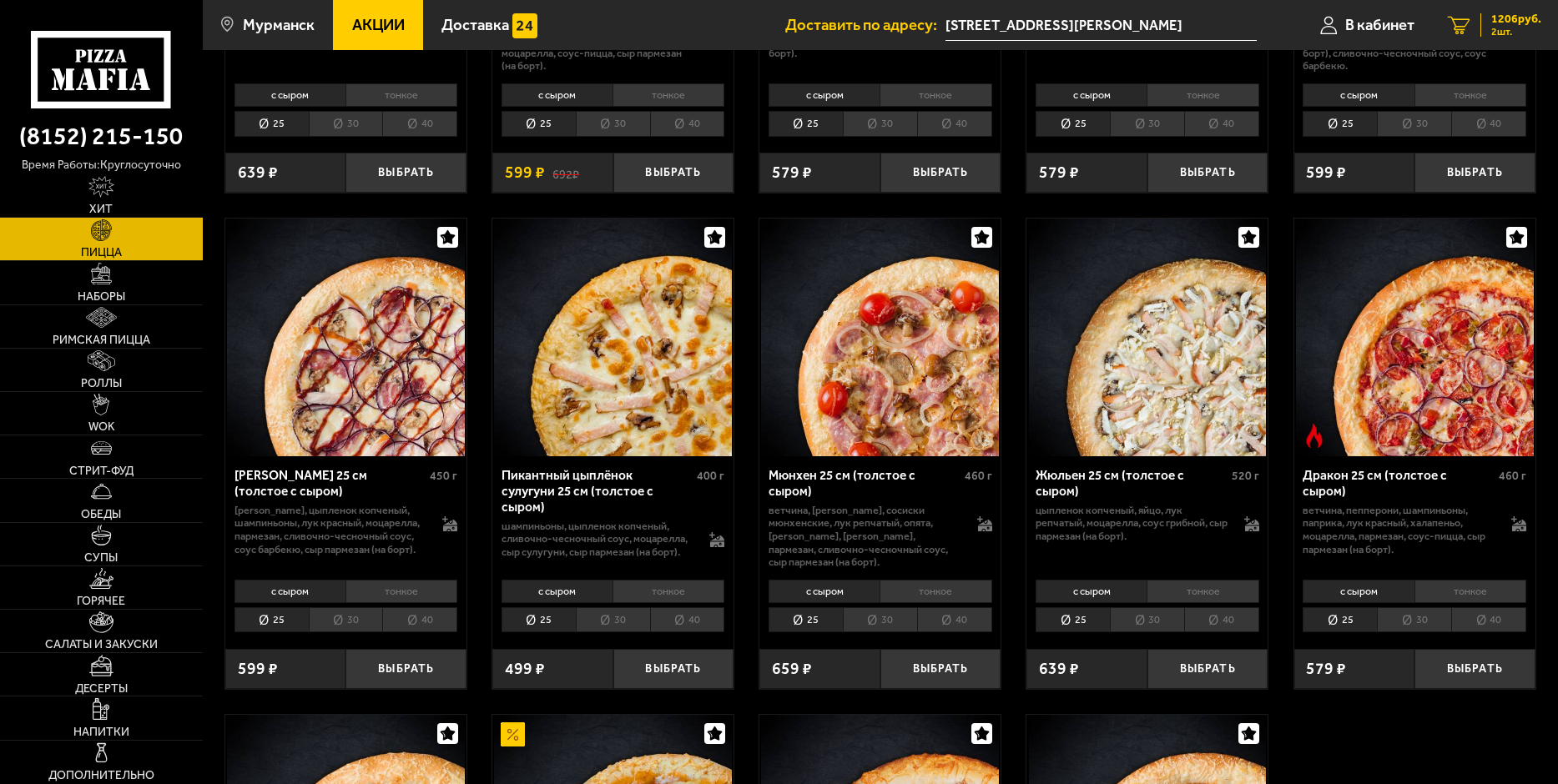
click at [1522, 25] on span "1206 руб." at bounding box center [1517, 18] width 50 height 11
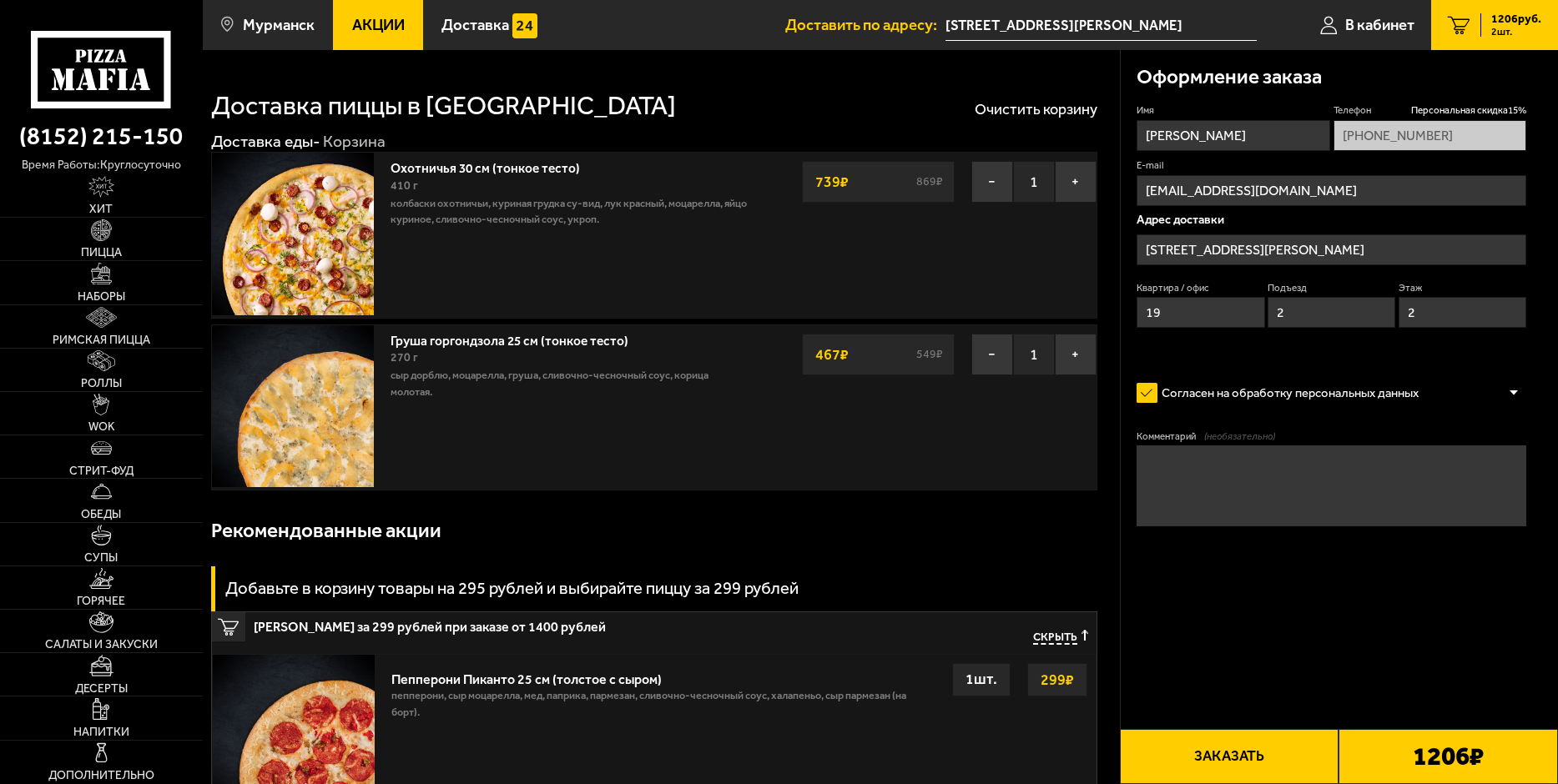
type input "[STREET_ADDRESS]"
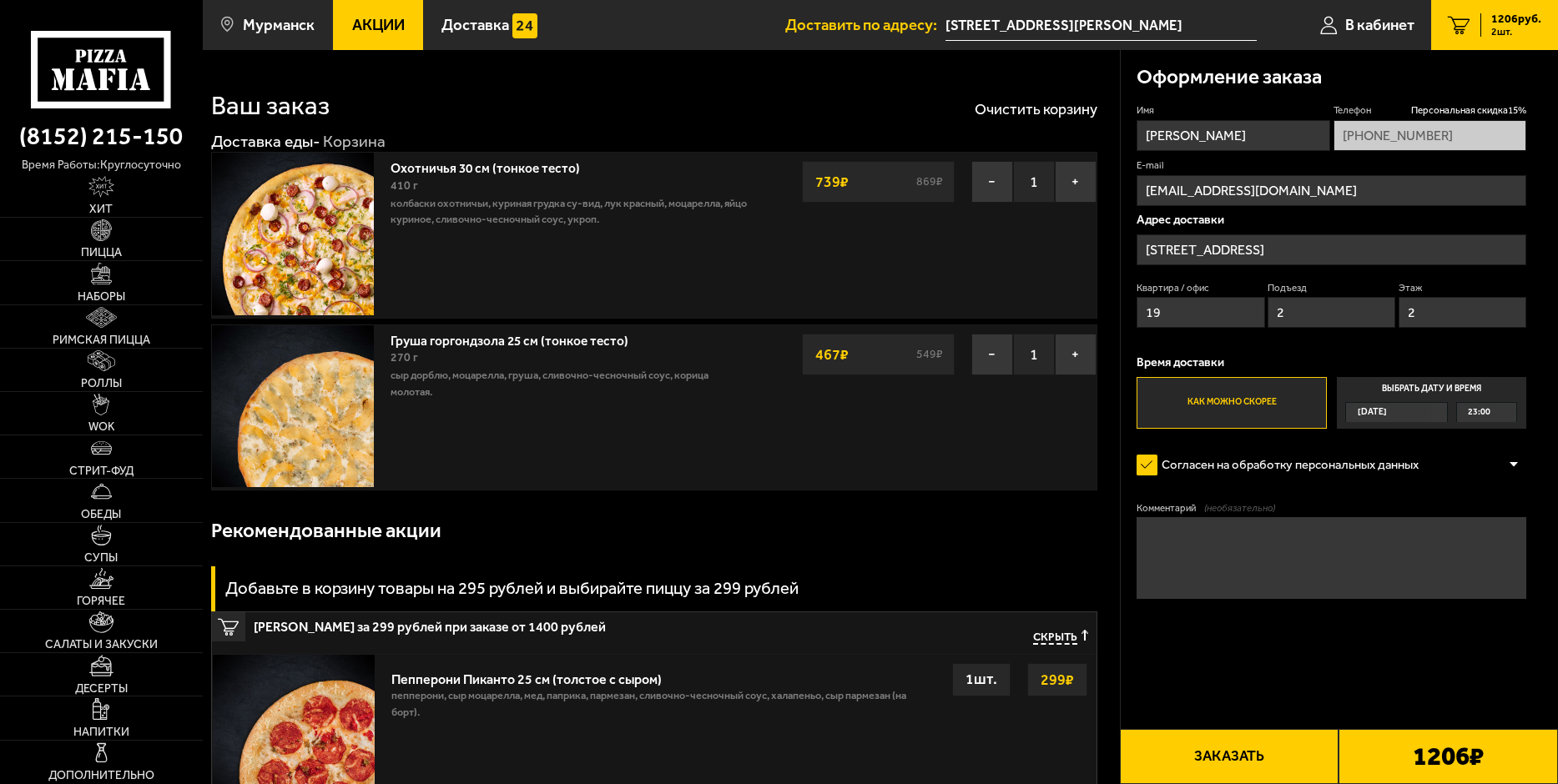
drag, startPoint x: 1258, startPoint y: 752, endPoint x: 1168, endPoint y: 661, distance: 128.0
click at [1168, 660] on div "Оформление заказа Имя Антон Телефон Персональная скидка 15 % +7 (996) 934-62-28…" at bounding box center [1339, 702] width 438 height 1305
click at [1233, 763] on button "Заказать" at bounding box center [1229, 757] width 219 height 55
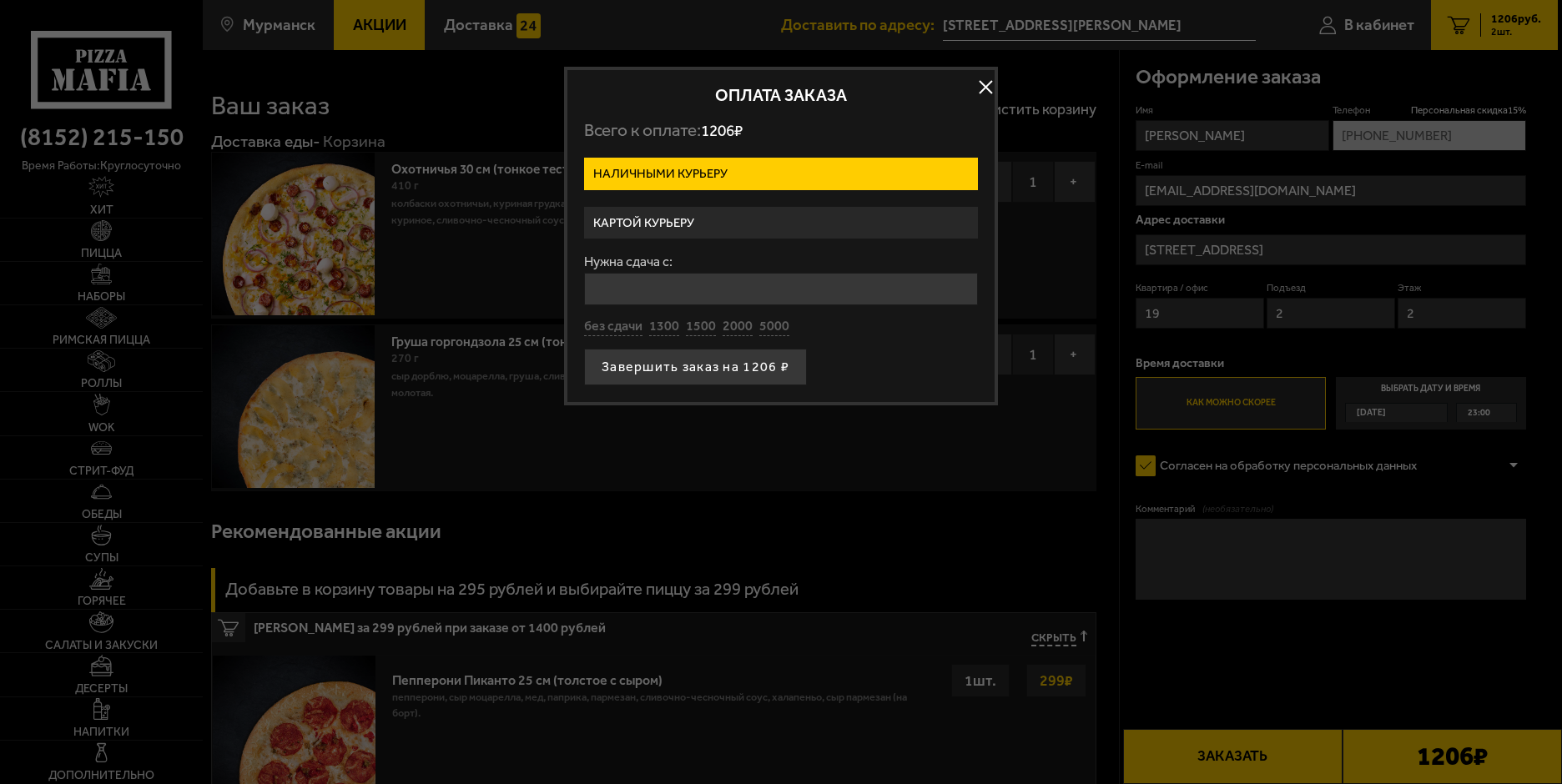
click at [705, 219] on label "Картой курьеру" at bounding box center [781, 223] width 394 height 33
click at [0, 0] on input "Картой курьеру" at bounding box center [0, 0] width 0 height 0
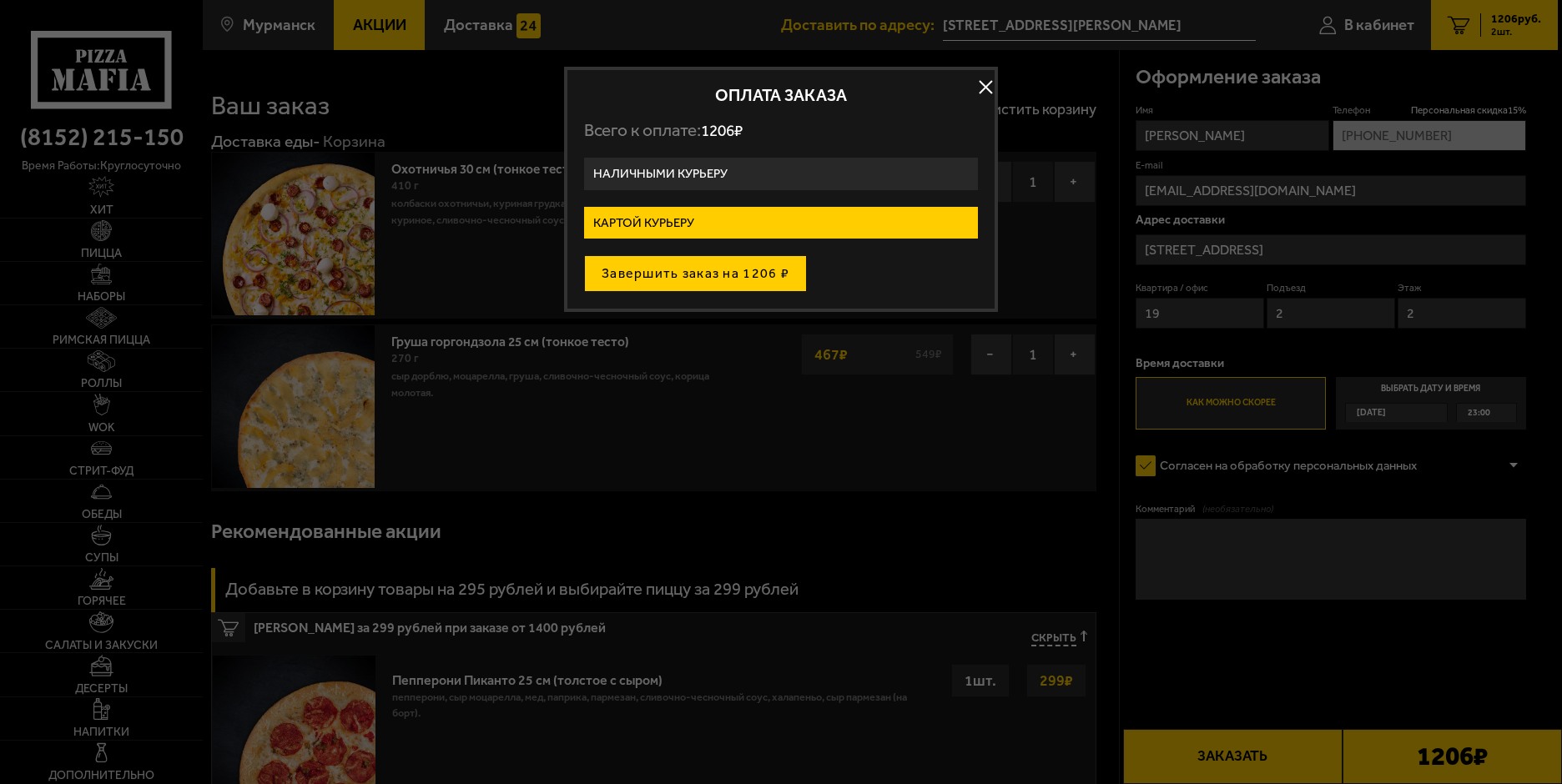
click at [742, 278] on button "Завершить заказ на 1206 ₽" at bounding box center [695, 274] width 223 height 37
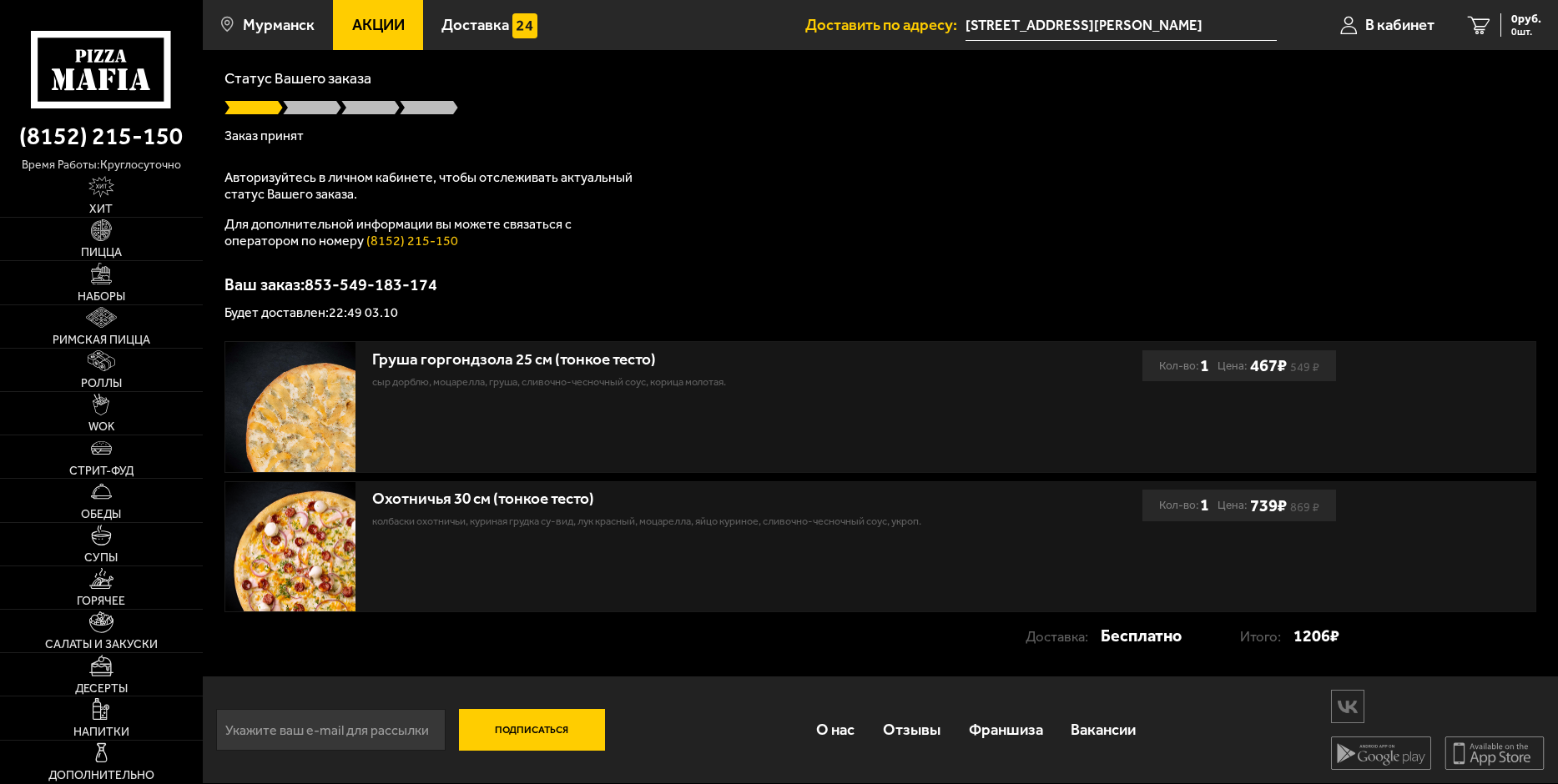
scroll to position [110, 0]
